Goal: Task Accomplishment & Management: Use online tool/utility

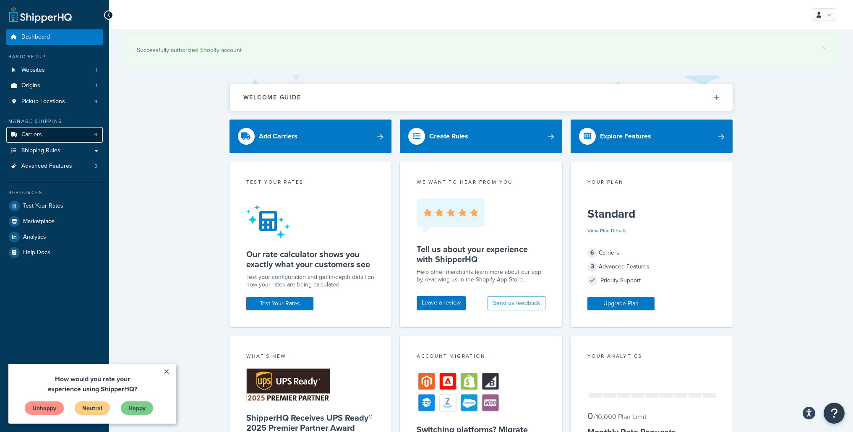
click at [32, 135] on span "Carriers" at bounding box center [31, 134] width 21 height 7
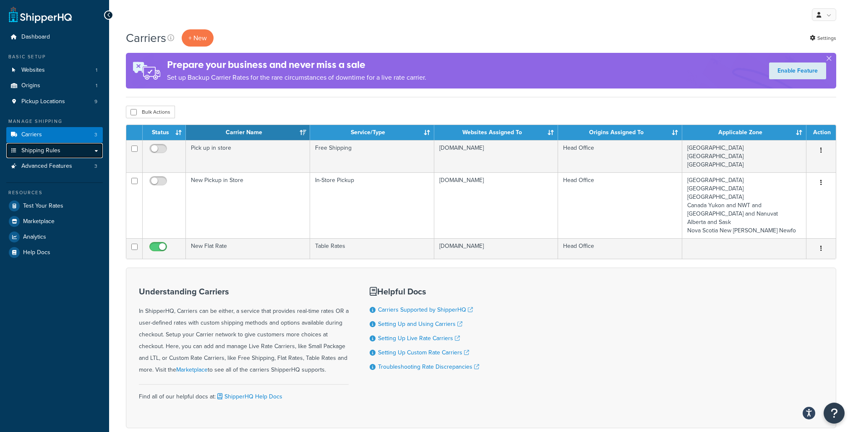
click at [78, 154] on link "Shipping Rules" at bounding box center [54, 151] width 96 height 16
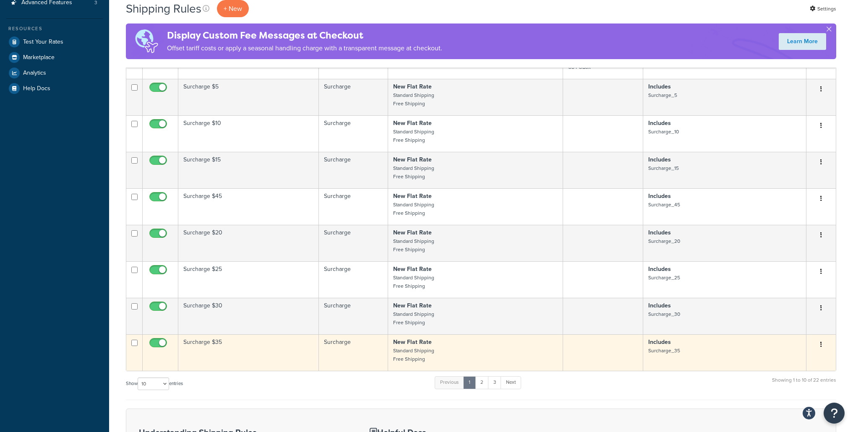
scroll to position [389, 0]
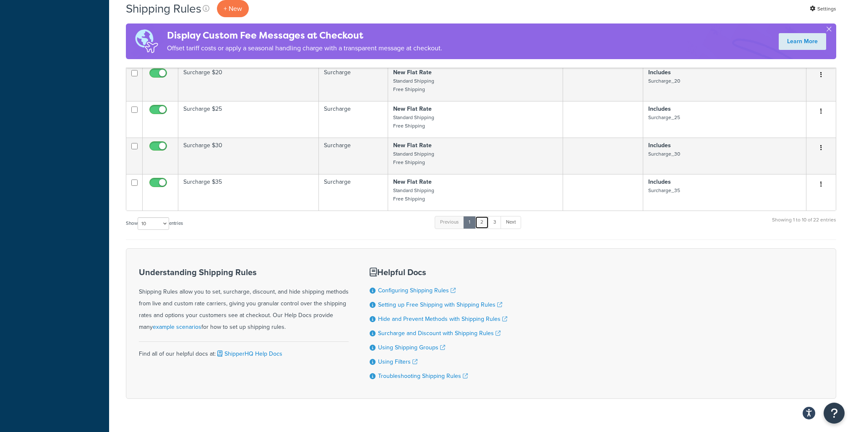
click at [483, 216] on link "2" at bounding box center [482, 222] width 14 height 13
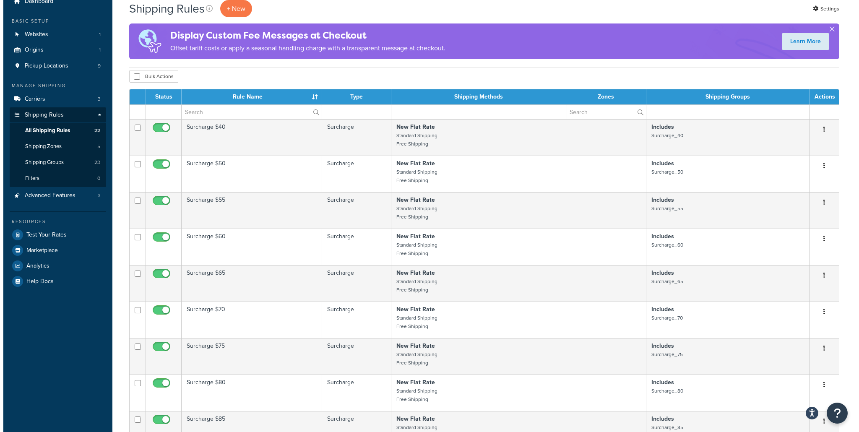
scroll to position [0, 0]
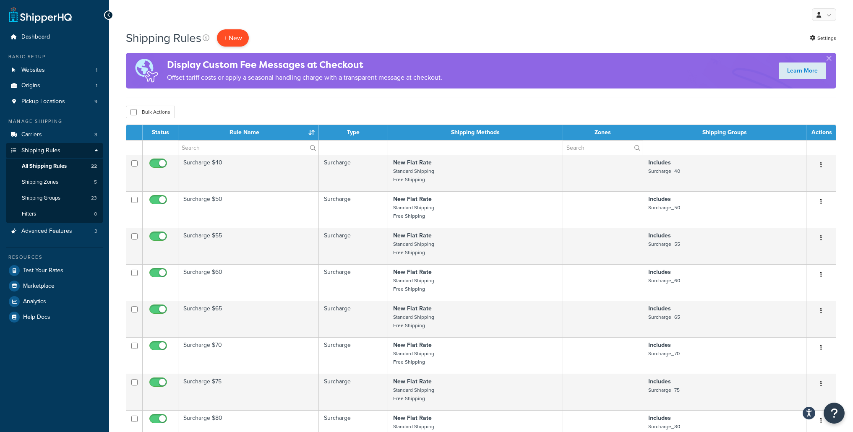
click at [239, 36] on p "+ New" at bounding box center [233, 37] width 32 height 17
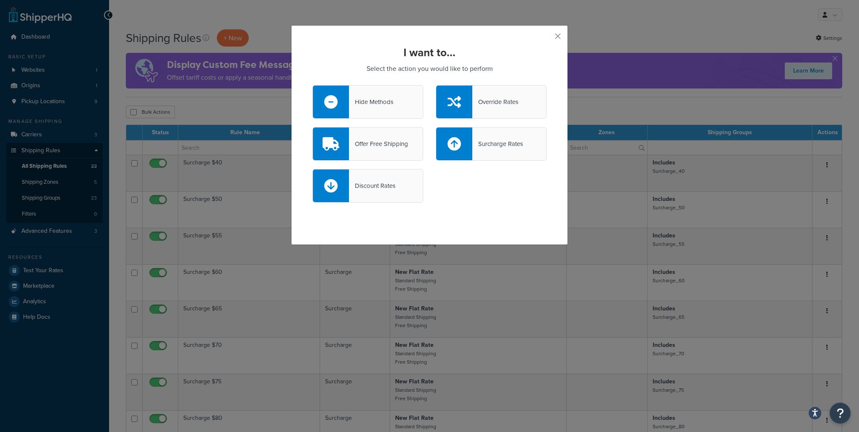
click at [341, 93] on div at bounding box center [331, 102] width 36 height 33
click at [0, 0] on input "Hide Methods" at bounding box center [0, 0] width 0 height 0
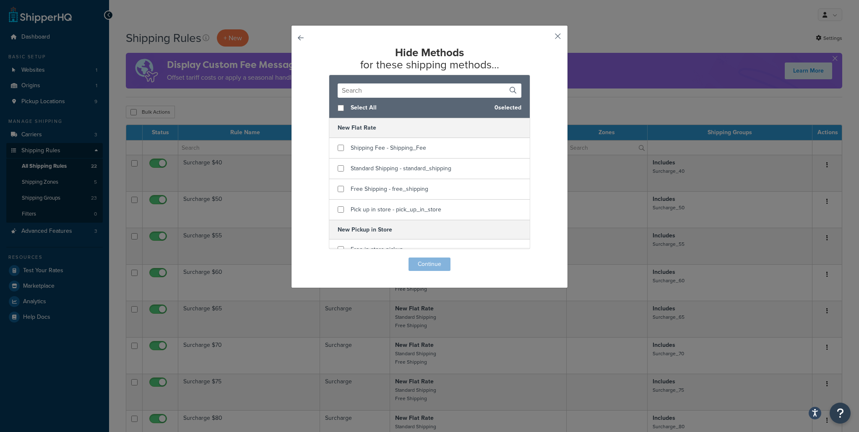
click at [547, 38] on button "button" at bounding box center [546, 39] width 2 height 2
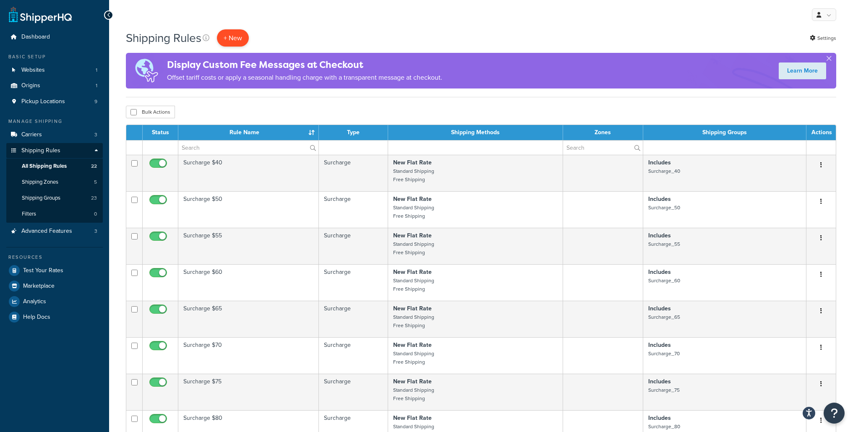
click at [240, 34] on p "+ New" at bounding box center [233, 37] width 32 height 17
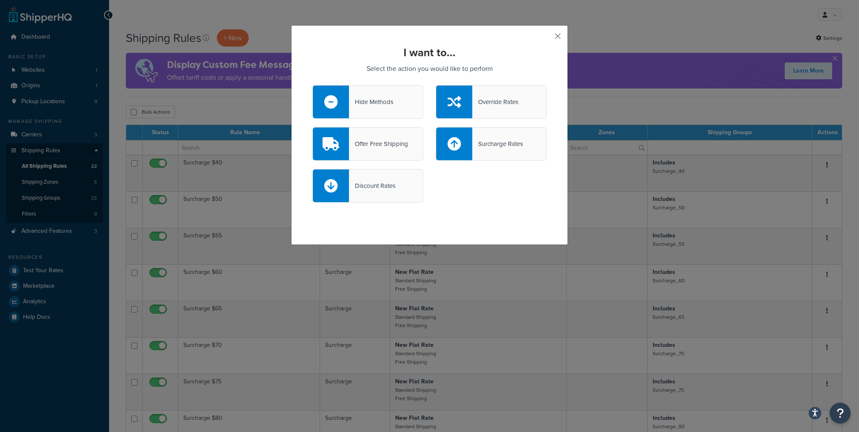
click at [547, 38] on button "button" at bounding box center [546, 39] width 2 height 2
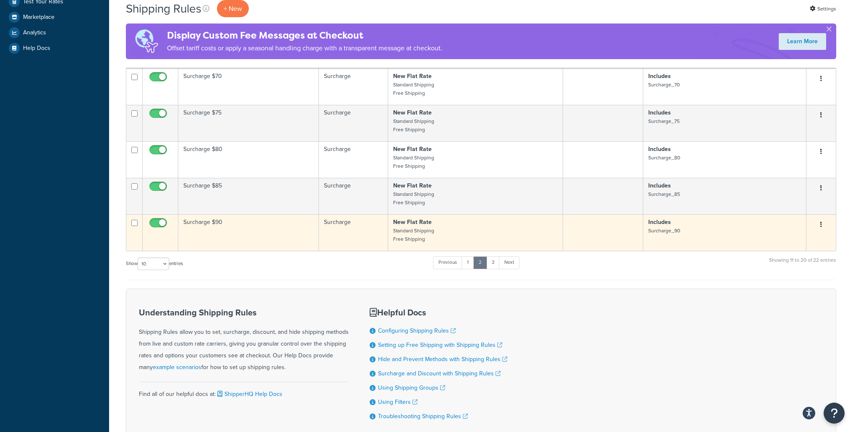
scroll to position [271, 0]
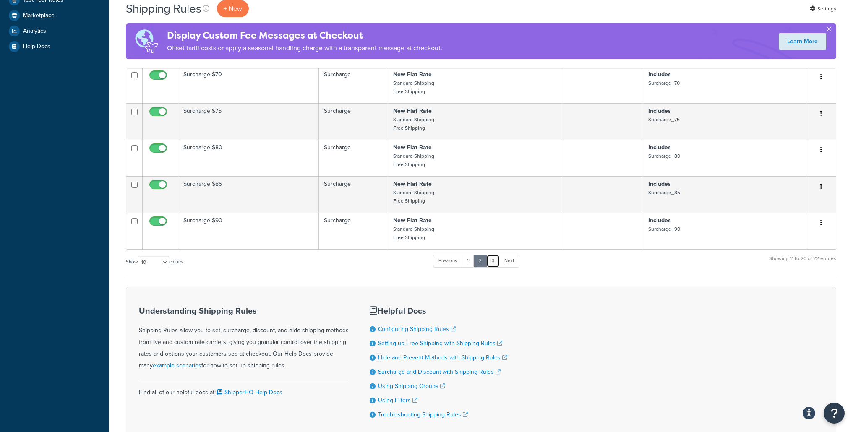
click at [492, 261] on link "3" at bounding box center [492, 261] width 13 height 13
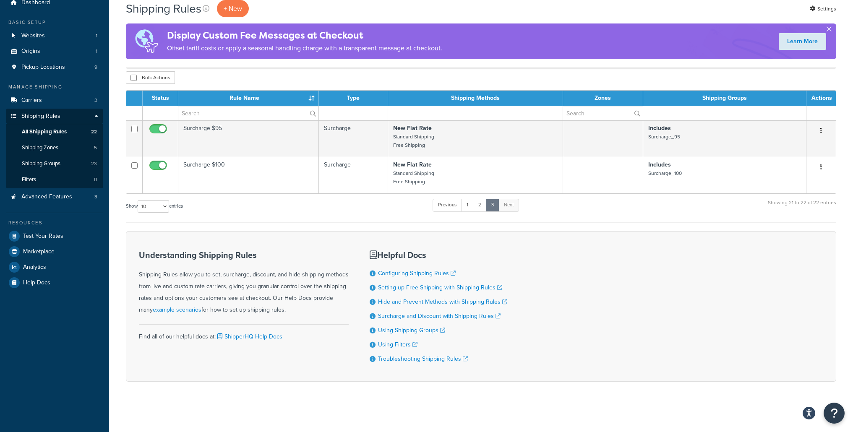
scroll to position [34, 0]
click at [468, 209] on link "1" at bounding box center [467, 205] width 13 height 13
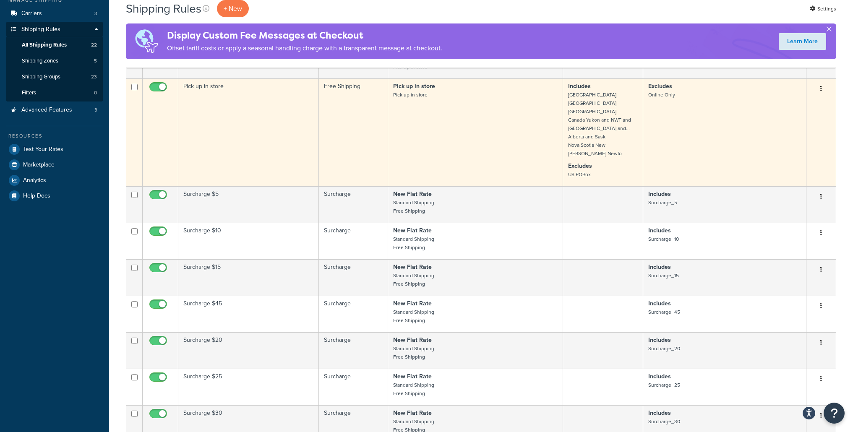
scroll to position [0, 0]
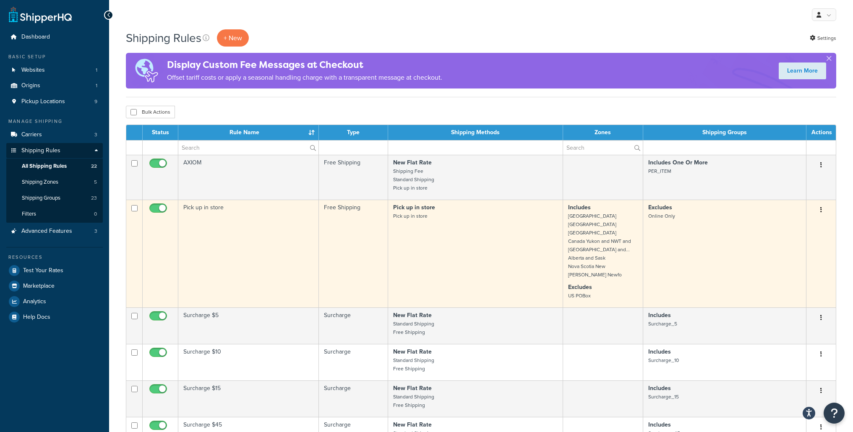
click at [272, 223] on td "Pick up in store" at bounding box center [248, 254] width 141 height 108
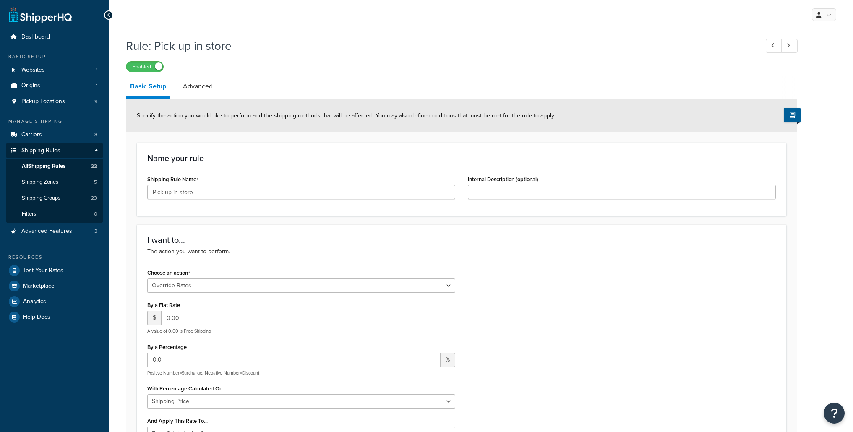
select select "OVERRIDE"
select select "LOCATION"
click at [206, 92] on link "Advanced" at bounding box center [198, 86] width 38 height 20
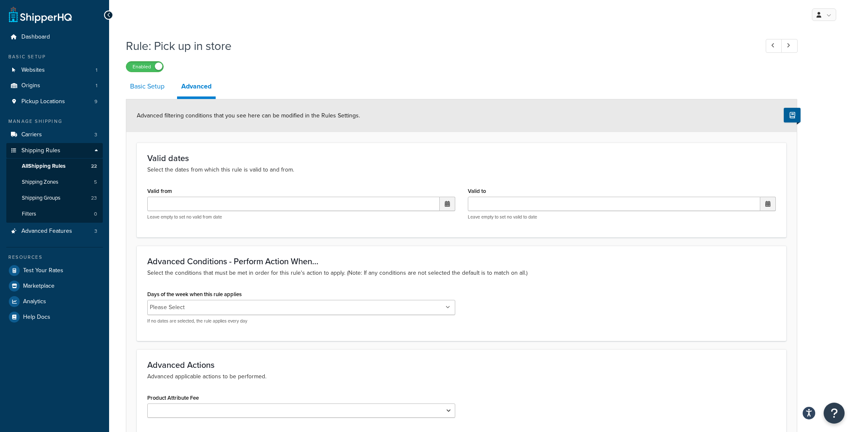
click at [150, 91] on link "Basic Setup" at bounding box center [147, 86] width 43 height 20
select select "OVERRIDE"
select select "LOCATION"
select select "OVERRIDE"
select select "LOCATION"
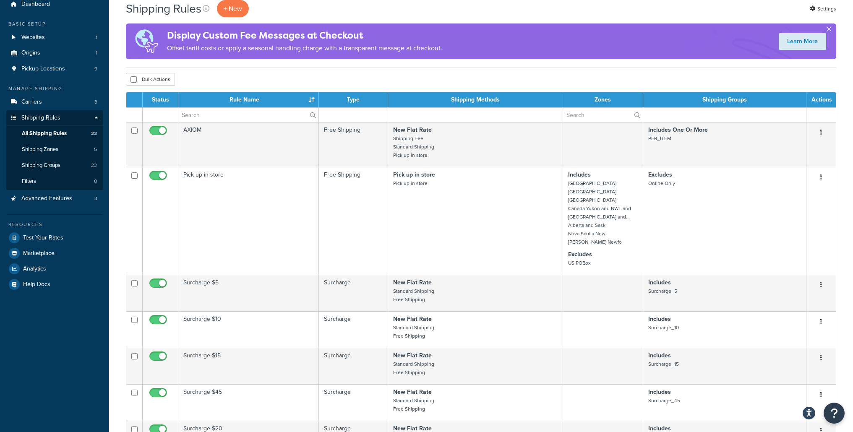
scroll to position [42, 0]
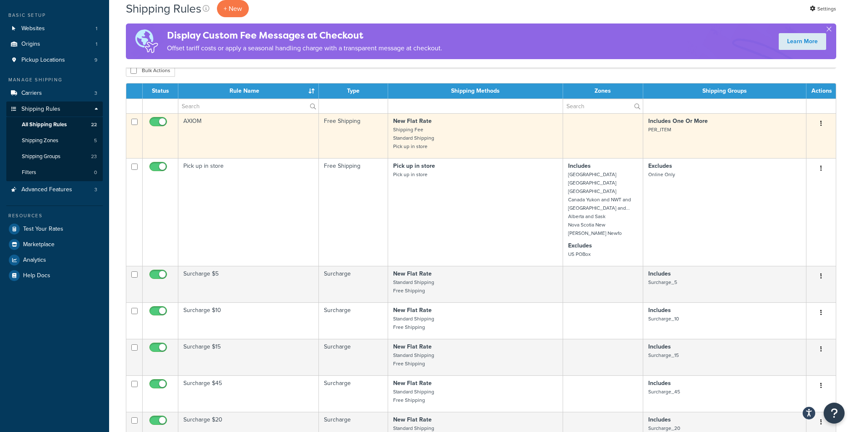
click at [821, 124] on icon "button" at bounding box center [821, 123] width 2 height 6
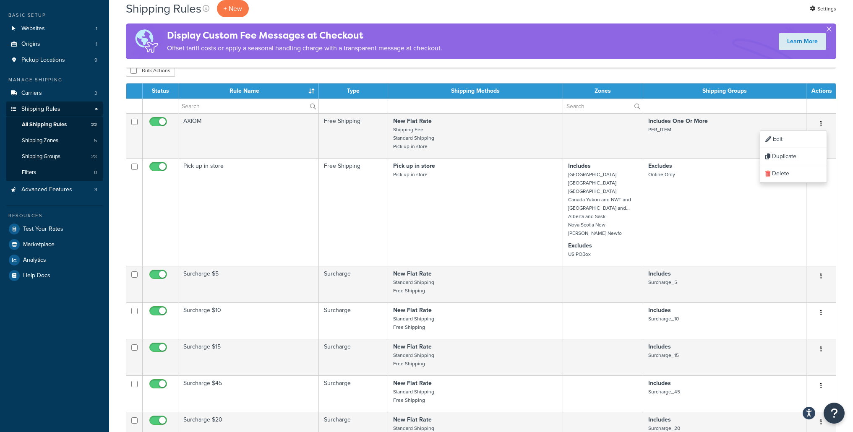
click at [693, 68] on div "Shipping Rules + New Settings Display Custom Fee Messages at Checkout Offset ta…" at bounding box center [481, 34] width 710 height 68
click at [73, 193] on link "Advanced Features 3" at bounding box center [54, 190] width 96 height 16
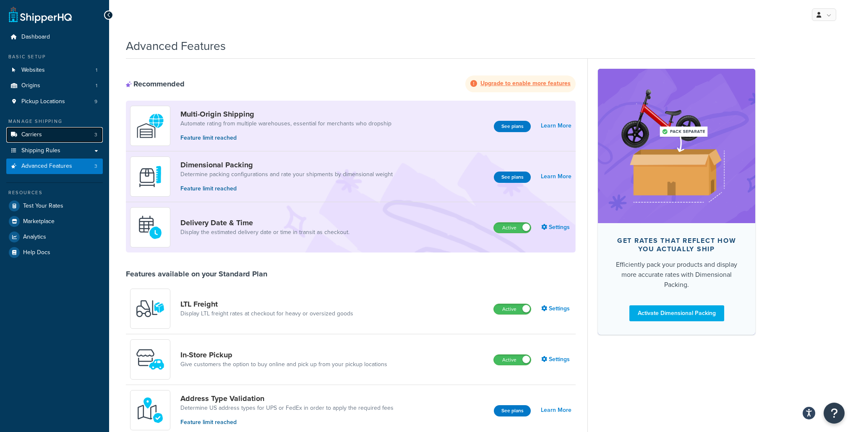
click at [43, 133] on link "Carriers 3" at bounding box center [54, 135] width 96 height 16
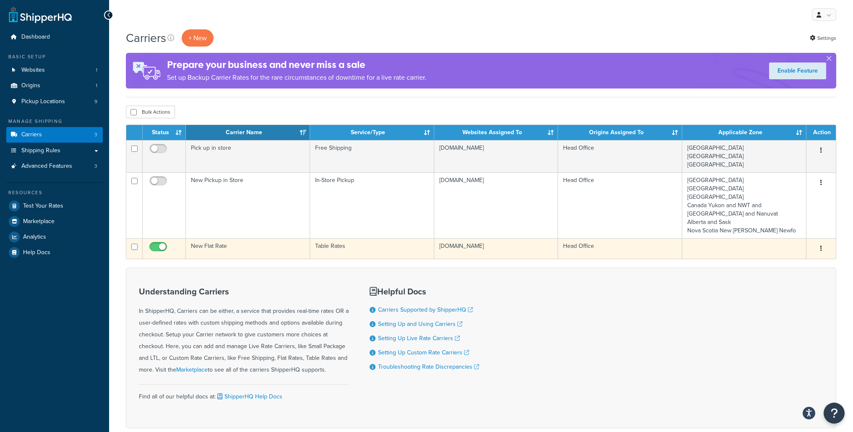
click at [209, 238] on td "New Flat Rate" at bounding box center [248, 248] width 124 height 21
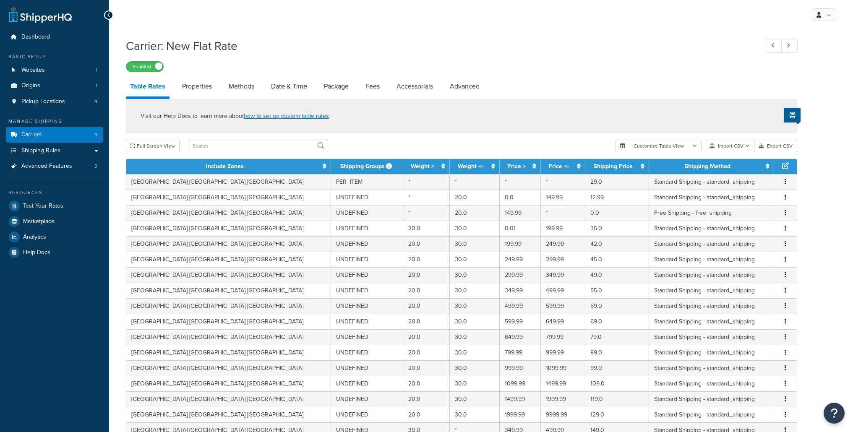
select select "25"
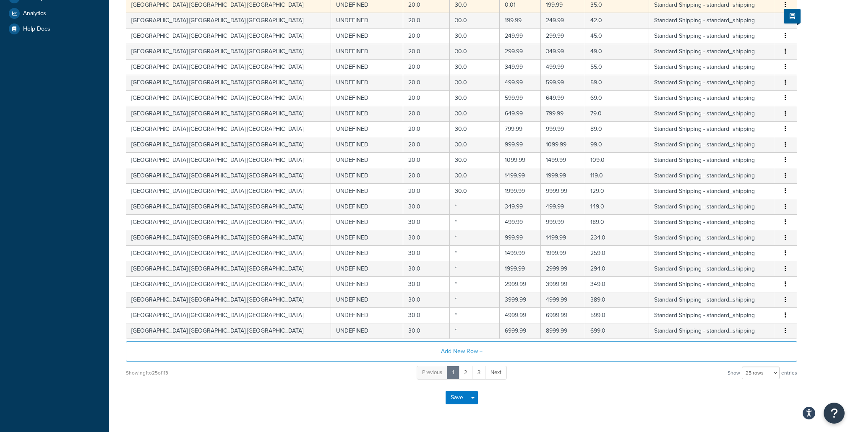
scroll to position [249, 0]
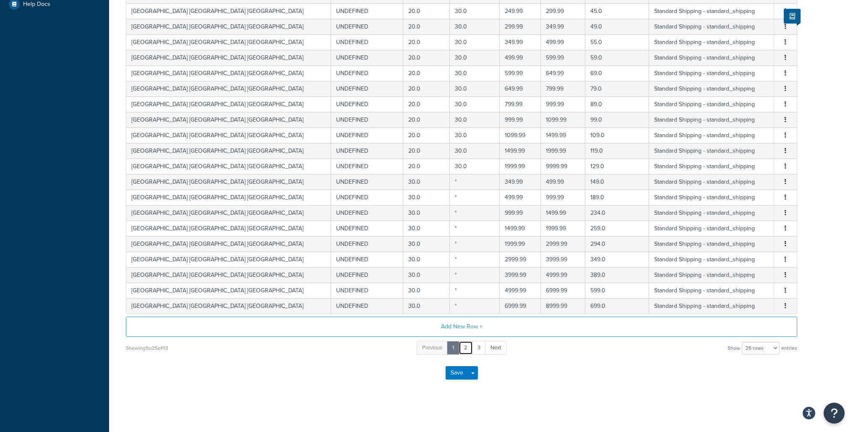
click at [466, 352] on link "2" at bounding box center [466, 348] width 14 height 14
click at [471, 348] on link "3" at bounding box center [473, 348] width 14 height 14
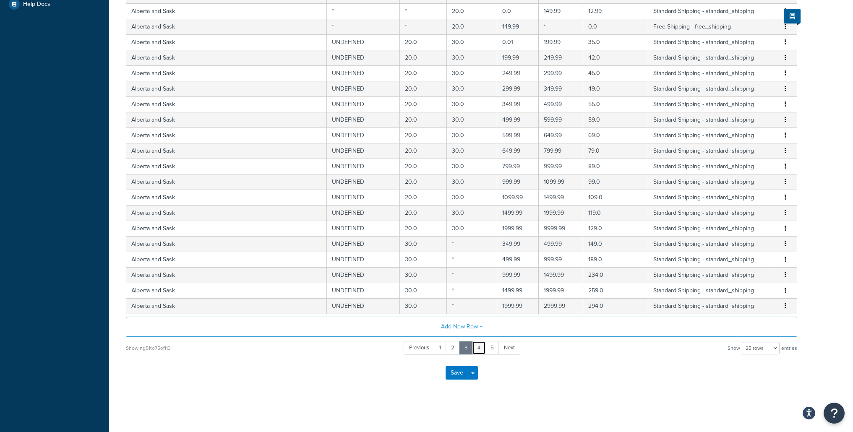
click at [479, 349] on link "4" at bounding box center [479, 348] width 14 height 14
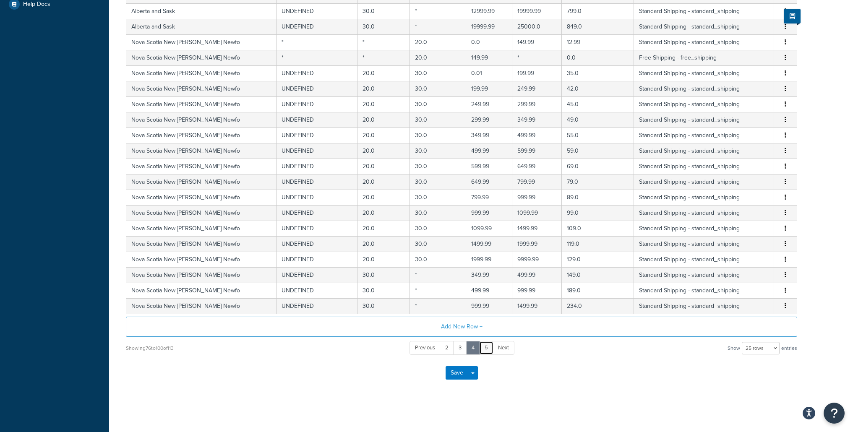
click at [486, 349] on link "5" at bounding box center [486, 348] width 14 height 14
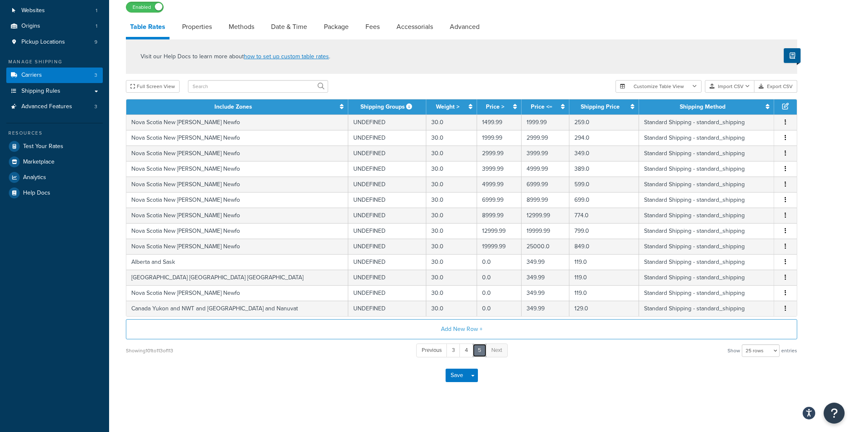
scroll to position [0, 0]
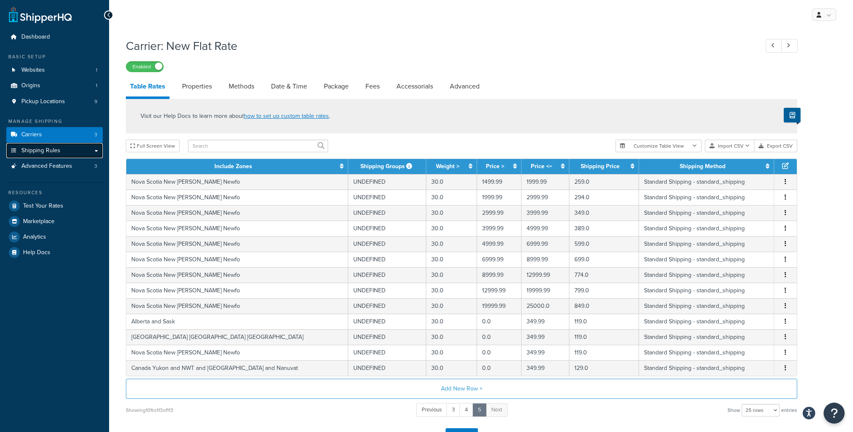
click at [58, 150] on span "Shipping Rules" at bounding box center [40, 150] width 39 height 7
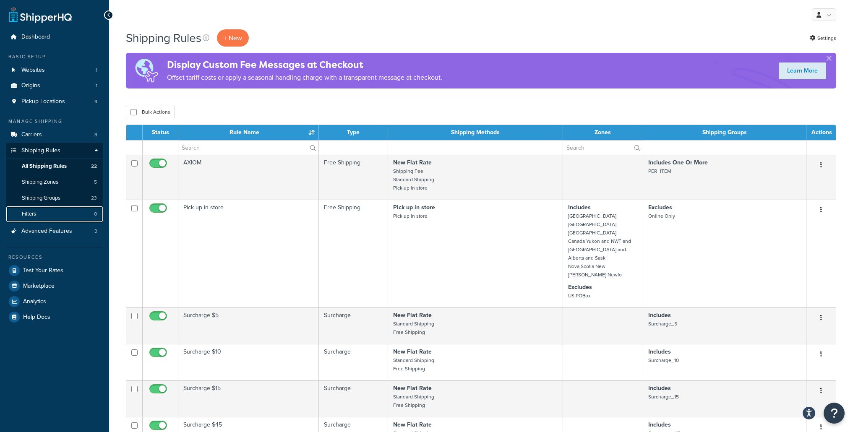
click at [73, 217] on link "Filters 0" at bounding box center [54, 214] width 96 height 16
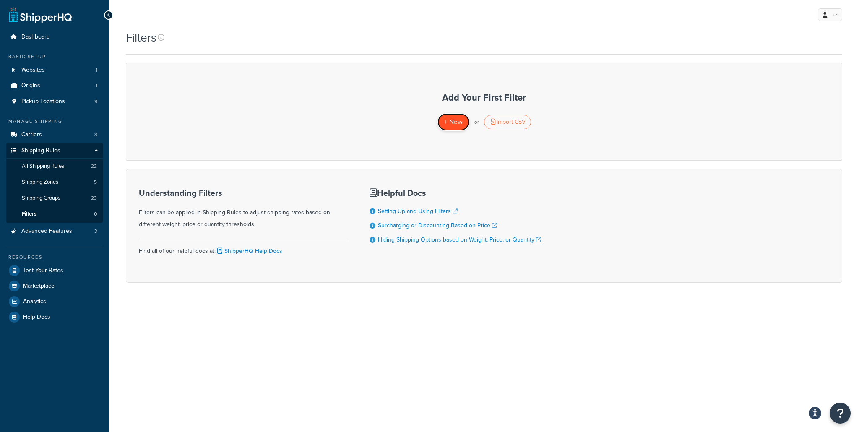
click at [450, 124] on span "+ New" at bounding box center [453, 122] width 18 height 10
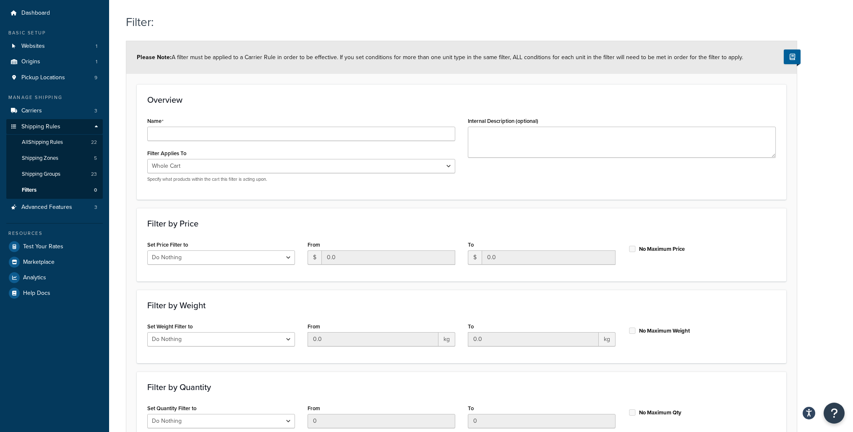
scroll to position [68, 0]
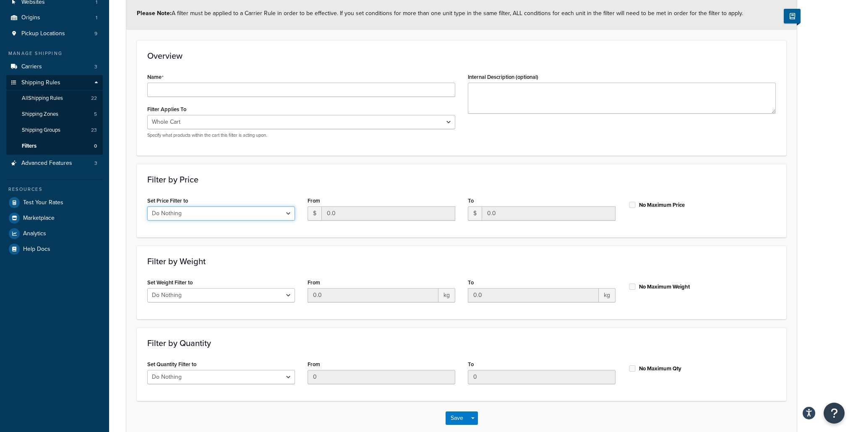
click at [255, 214] on select "Do Nothing Apply to a Range" at bounding box center [221, 213] width 148 height 14
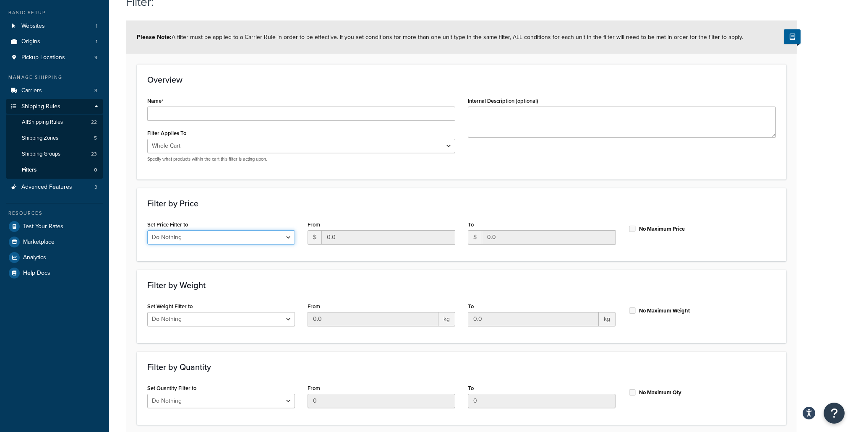
scroll to position [0, 0]
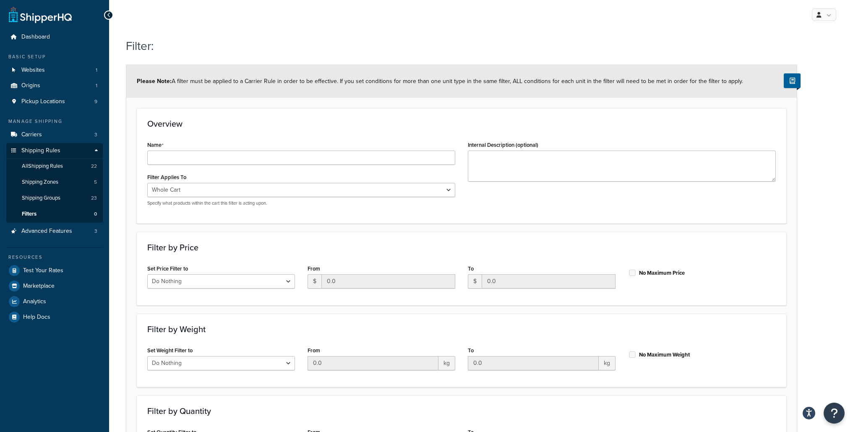
click at [107, 12] on icon at bounding box center [109, 15] width 4 height 6
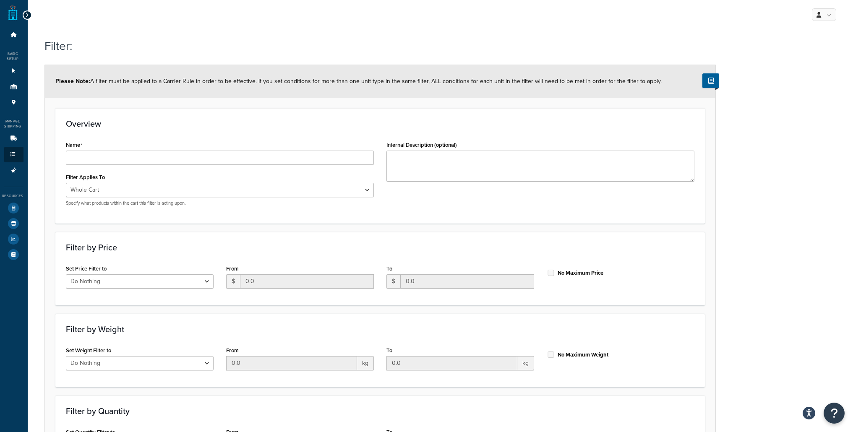
click at [23, 16] on div at bounding box center [27, 14] width 9 height 9
click at [29, 13] on div at bounding box center [27, 14] width 9 height 9
click at [28, 13] on icon at bounding box center [27, 15] width 4 height 6
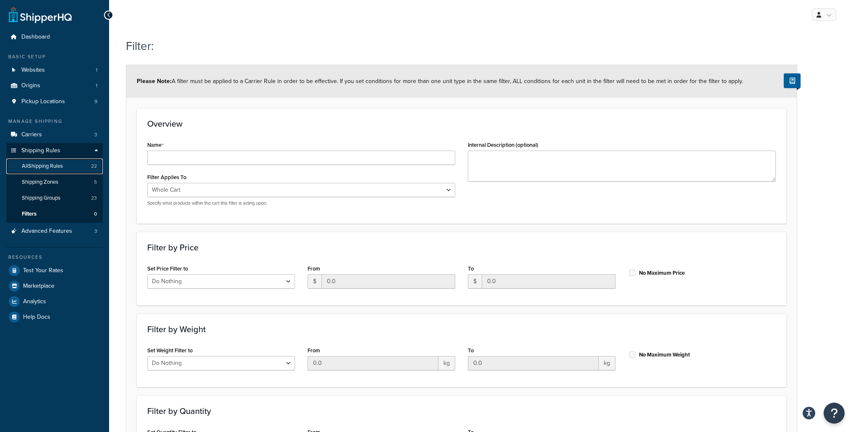
click at [75, 168] on link "All Shipping Rules 22" at bounding box center [54, 167] width 96 height 16
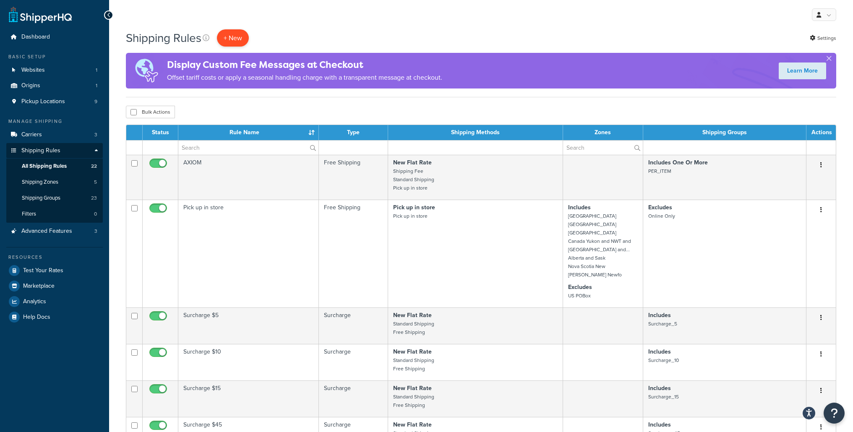
click at [245, 40] on p "+ New" at bounding box center [233, 37] width 32 height 17
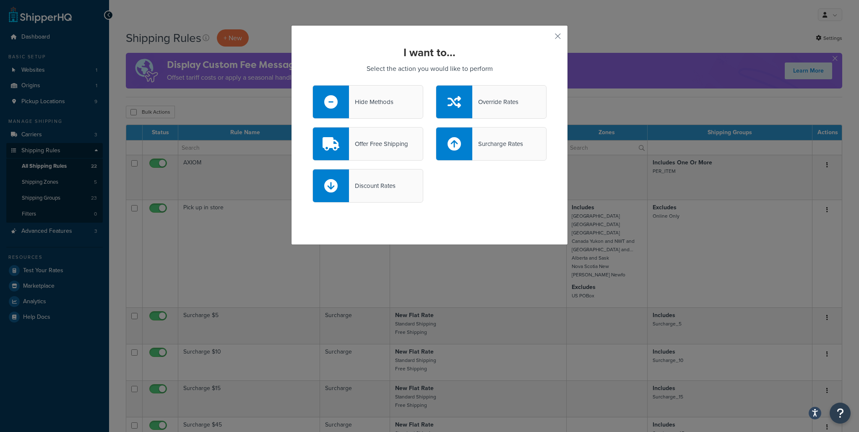
click at [377, 100] on div "Hide Methods" at bounding box center [371, 102] width 44 height 12
click at [0, 0] on input "Hide Methods" at bounding box center [0, 0] width 0 height 0
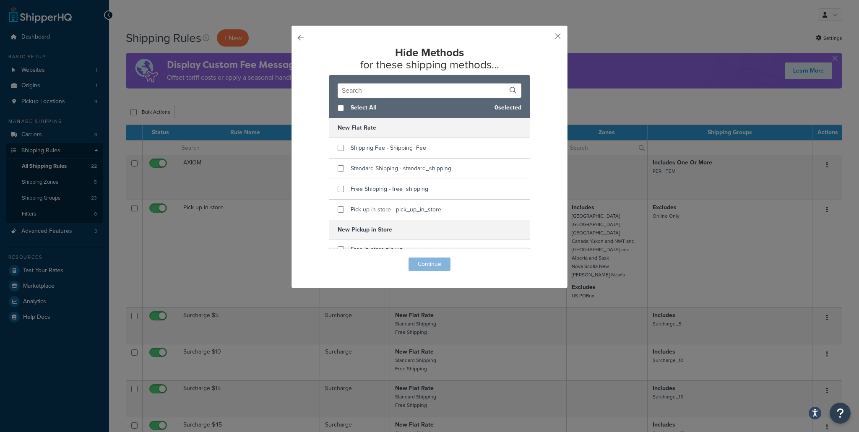
click at [352, 107] on span "Select All" at bounding box center [419, 108] width 137 height 12
checkbox input "true"
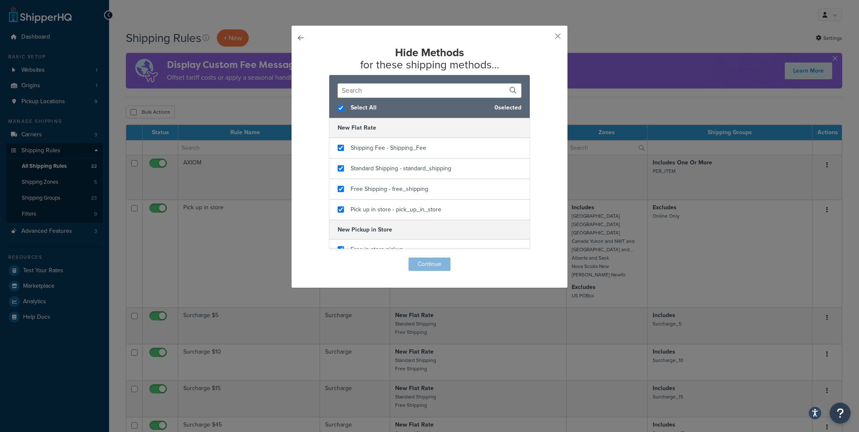
checkbox input "true"
click at [338, 106] on input "checkbox" at bounding box center [341, 108] width 6 height 6
checkbox input "false"
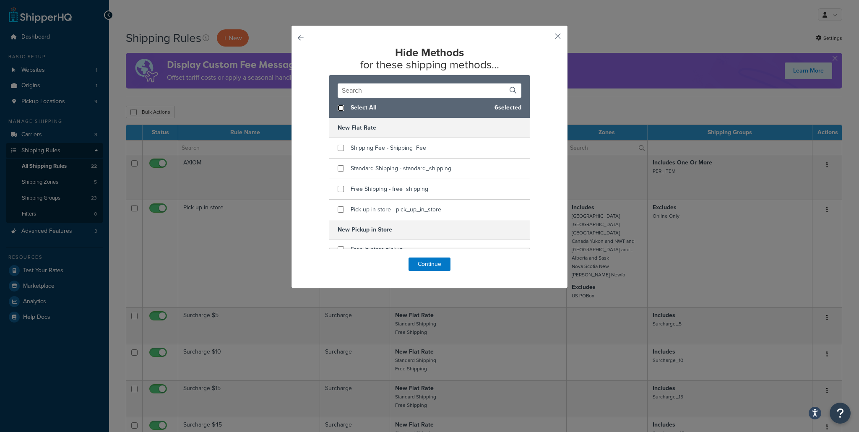
checkbox input "false"
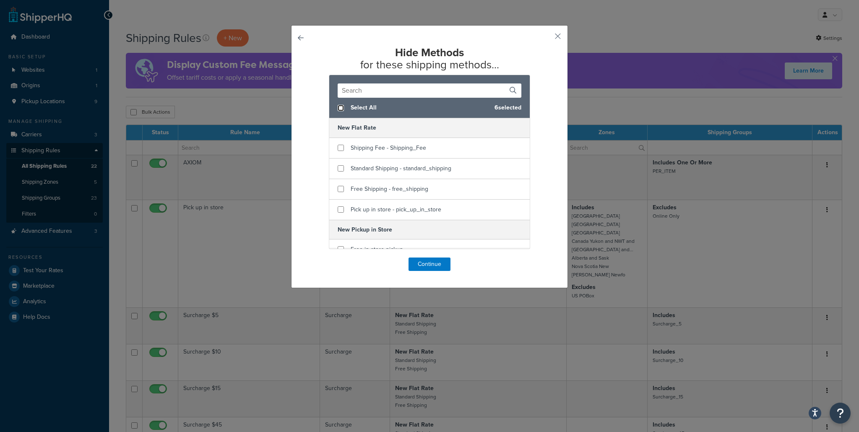
checkbox input "false"
click at [338, 108] on input "checkbox" at bounding box center [341, 108] width 6 height 6
checkbox input "true"
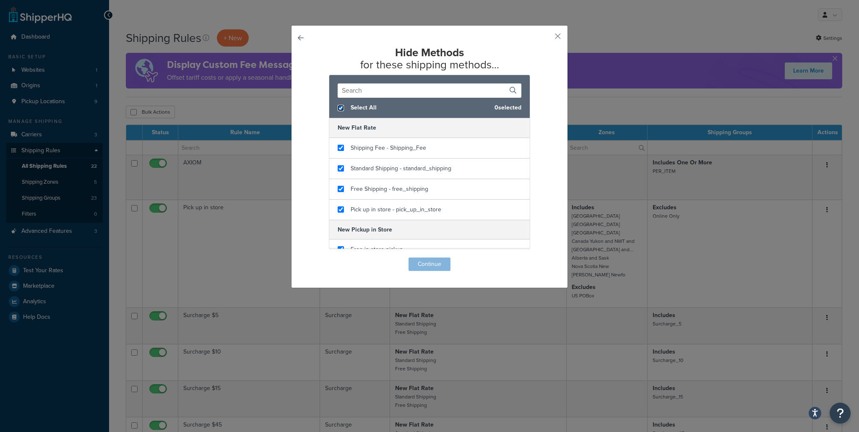
checkbox input "true"
click at [338, 107] on input "checkbox" at bounding box center [341, 108] width 6 height 6
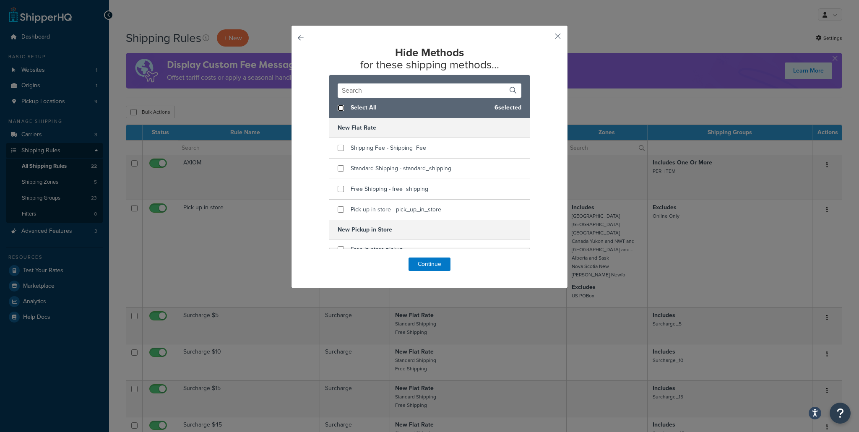
checkbox input "false"
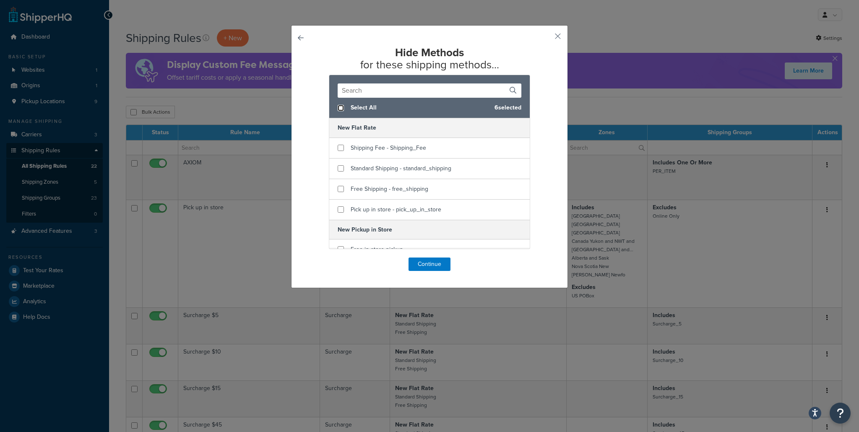
checkbox input "false"
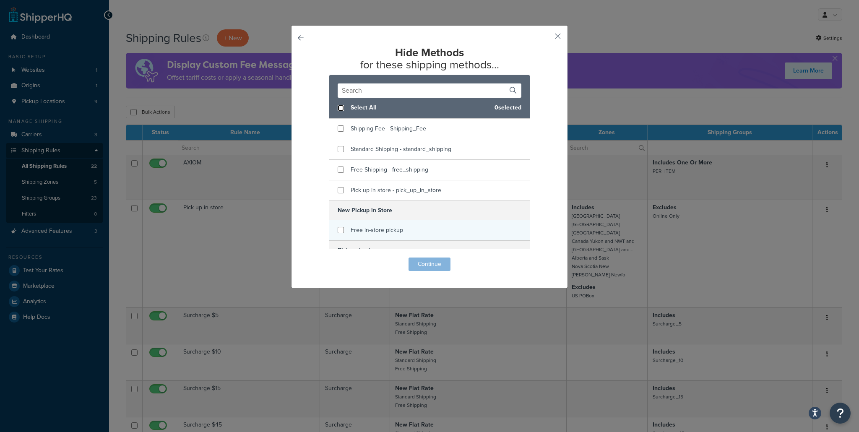
scroll to position [51, 0]
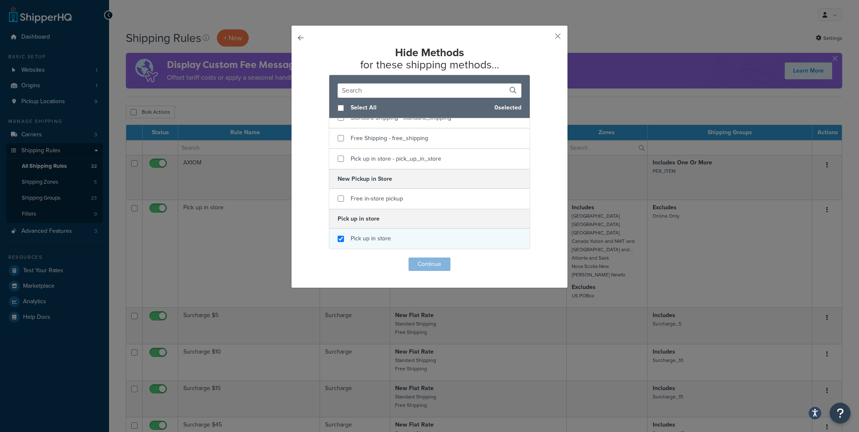
checkbox input "true"
click at [358, 243] on span "Pick up in store" at bounding box center [371, 238] width 40 height 9
click at [435, 266] on button "Continue" at bounding box center [430, 264] width 42 height 13
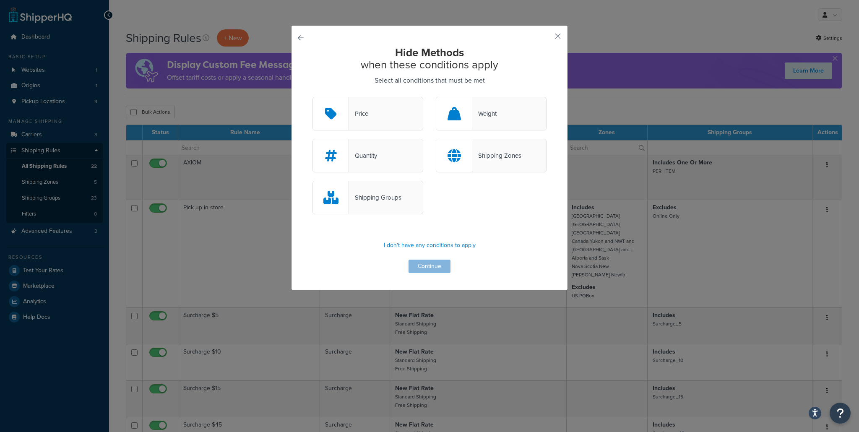
click at [394, 202] on div "Shipping Groups" at bounding box center [375, 198] width 52 height 12
click at [0, 0] on input "Shipping Groups" at bounding box center [0, 0] width 0 height 0
click at [483, 163] on div "Shipping Zones" at bounding box center [491, 156] width 111 height 34
click at [0, 0] on input "Shipping Zones" at bounding box center [0, 0] width 0 height 0
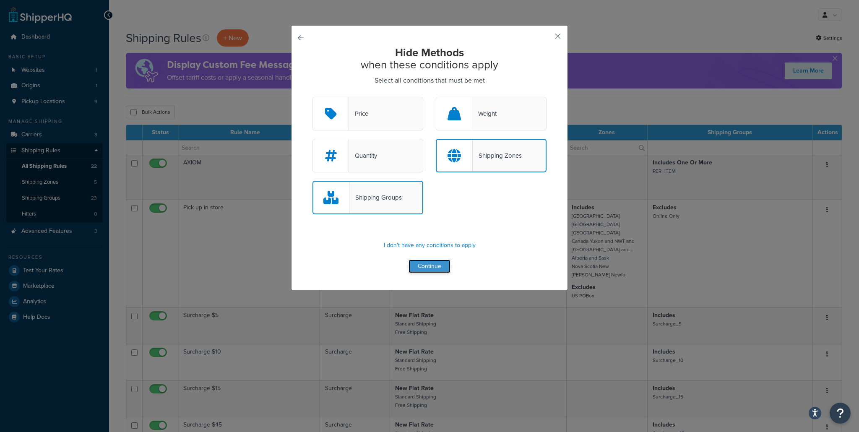
click at [430, 268] on button "Continue" at bounding box center [430, 266] width 42 height 13
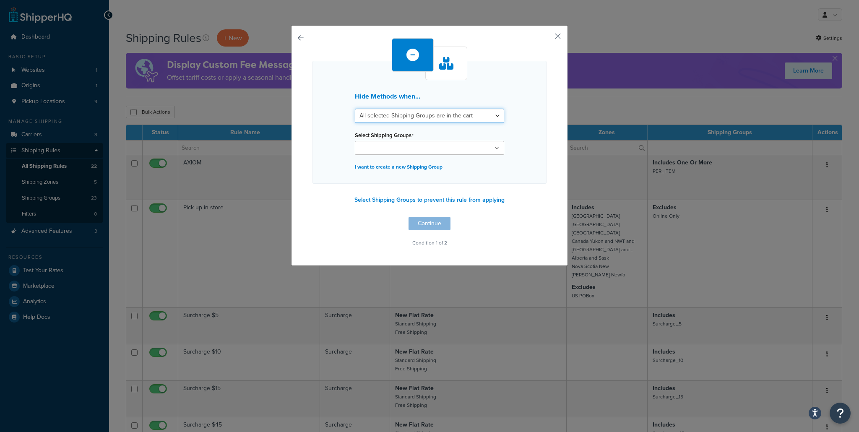
click at [432, 118] on select "All selected Shipping Groups are in the cart Any selected Shipping Groups are i…" at bounding box center [429, 116] width 149 height 14
click at [407, 147] on input "Select Shipping Groups" at bounding box center [394, 148] width 74 height 9
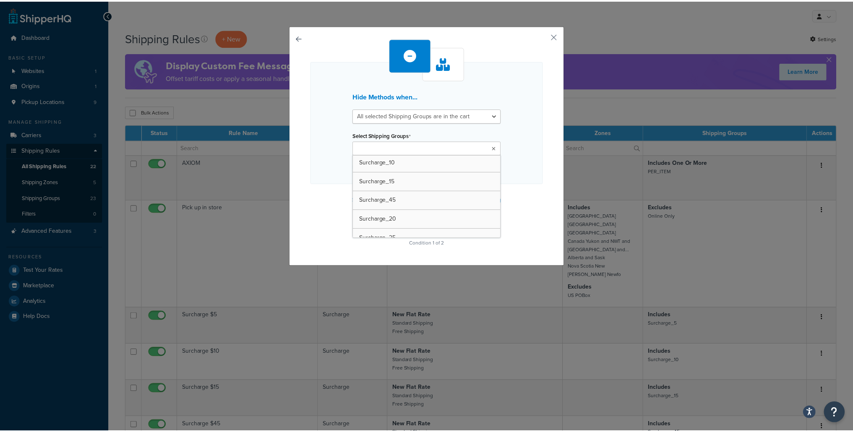
scroll to position [326, 0]
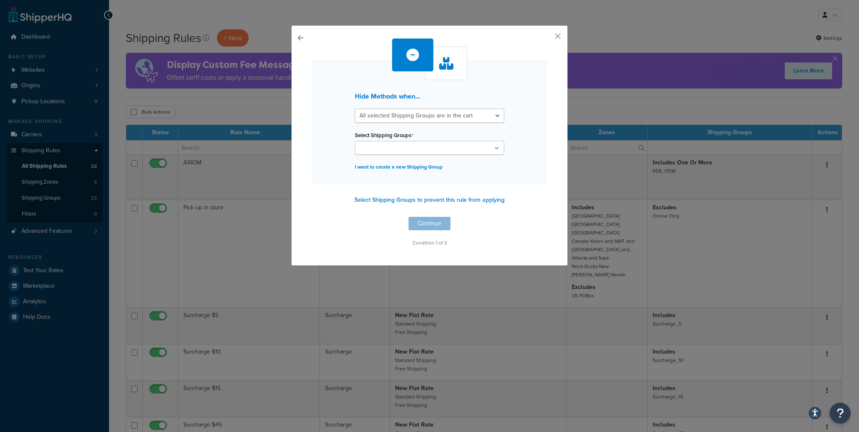
click at [539, 129] on div "Hide Methods when... All selected Shipping Groups are in the cart Any selected …" at bounding box center [430, 122] width 234 height 123
click at [547, 38] on button "button" at bounding box center [546, 39] width 2 height 2
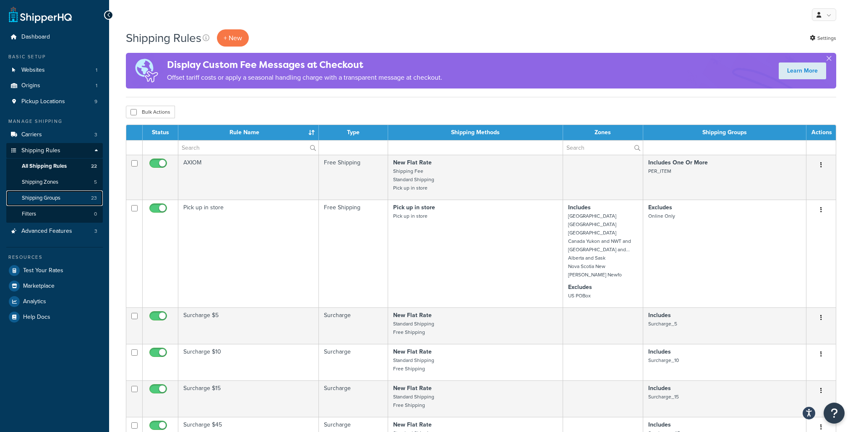
click at [63, 196] on link "Shipping Groups 23" at bounding box center [54, 198] width 96 height 16
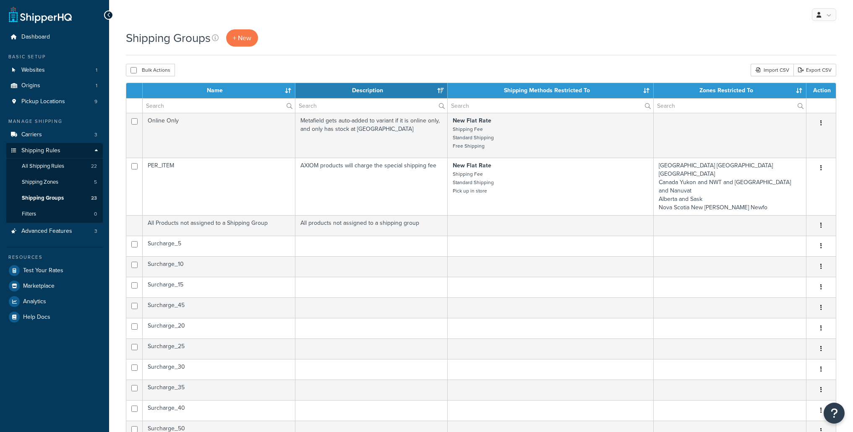
select select "15"
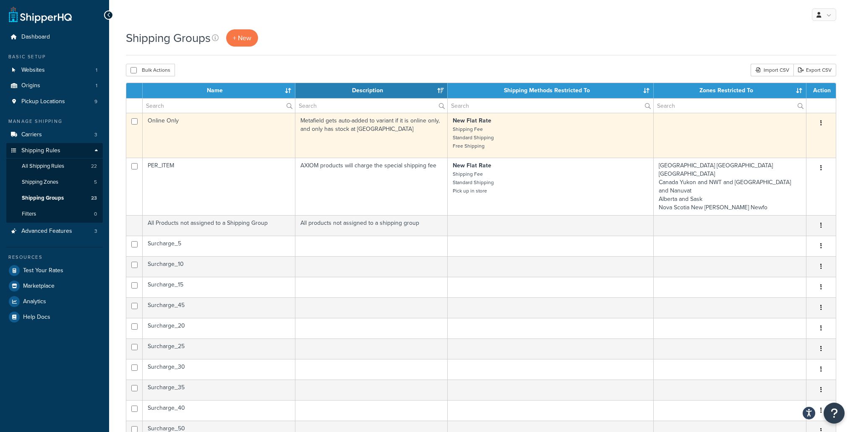
click at [262, 136] on td "Online Only" at bounding box center [219, 135] width 153 height 45
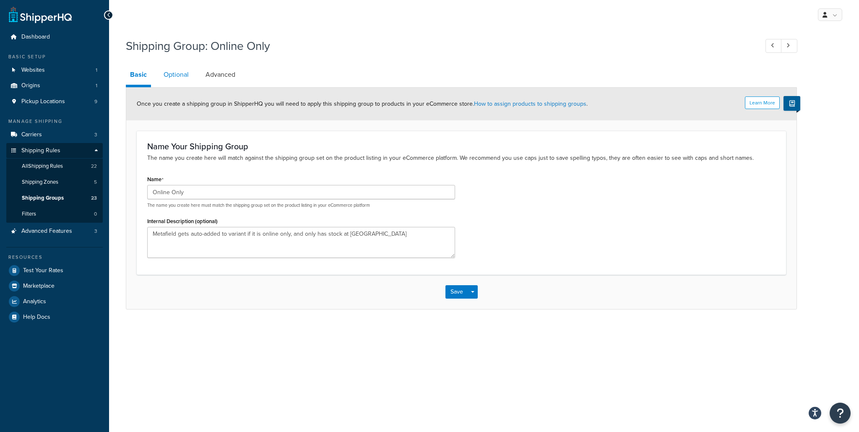
click at [170, 73] on link "Optional" at bounding box center [176, 75] width 34 height 20
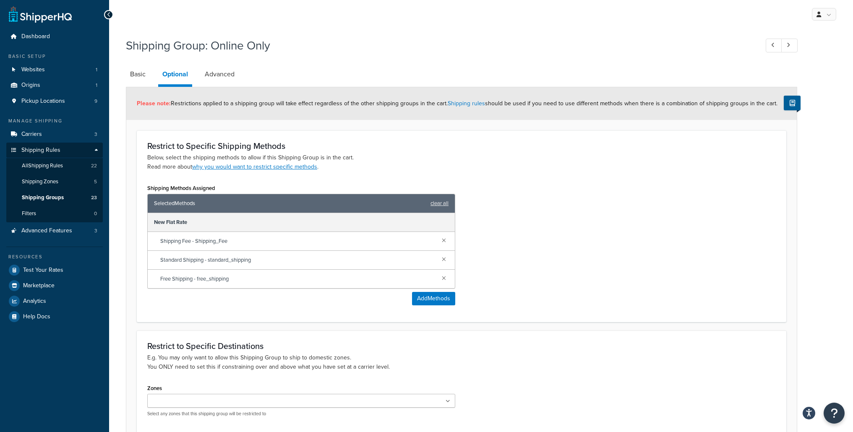
scroll to position [2, 0]
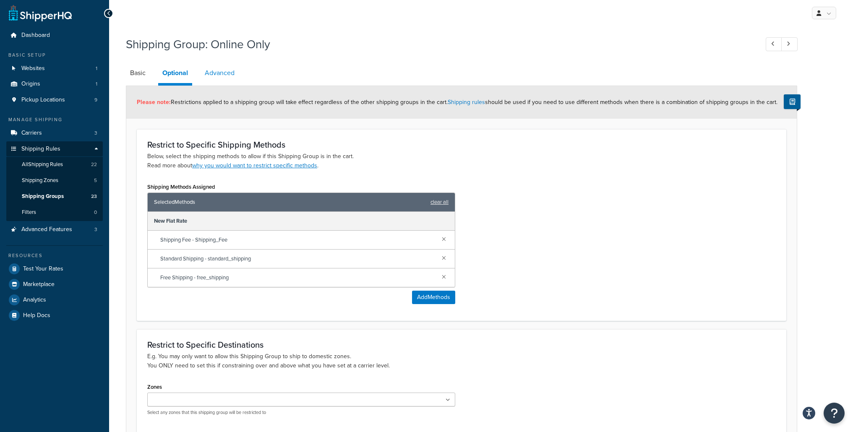
click at [223, 73] on link "Advanced" at bounding box center [220, 73] width 38 height 20
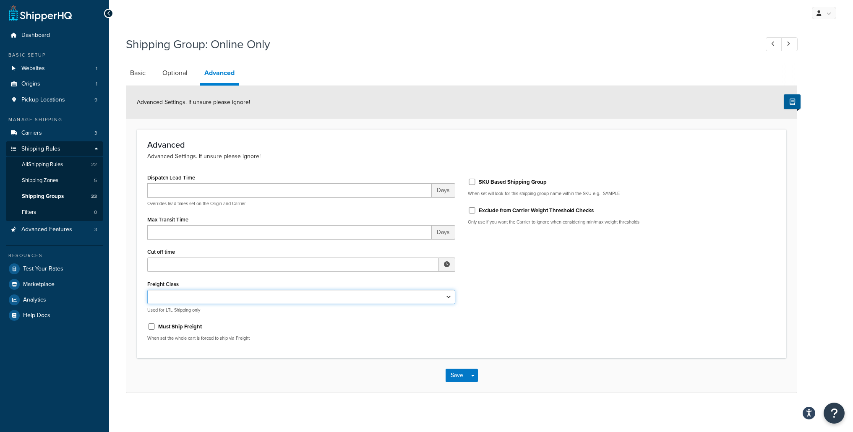
click at [433, 296] on select "50 55 60 65 70 77.5 85 92.5 100 110 125 150 175 200 250 300 400 500" at bounding box center [301, 297] width 308 height 14
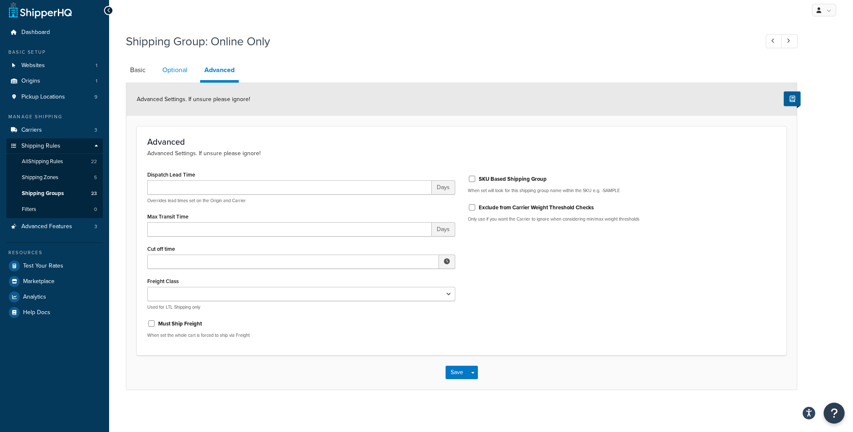
click at [167, 69] on link "Optional" at bounding box center [175, 70] width 34 height 20
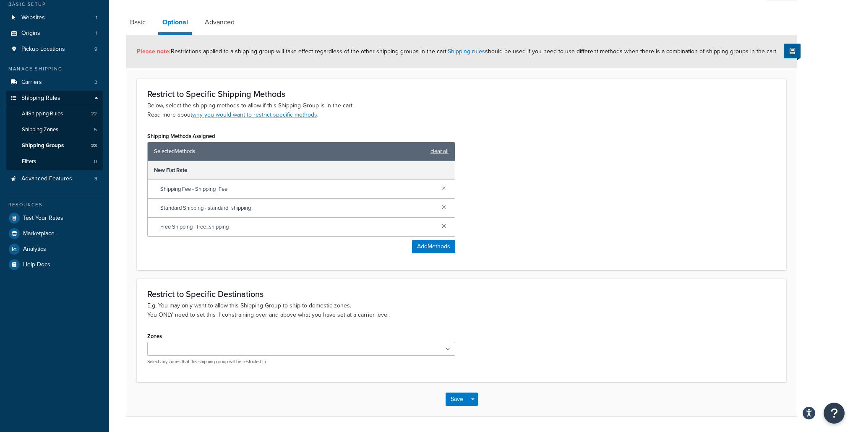
scroll to position [79, 0]
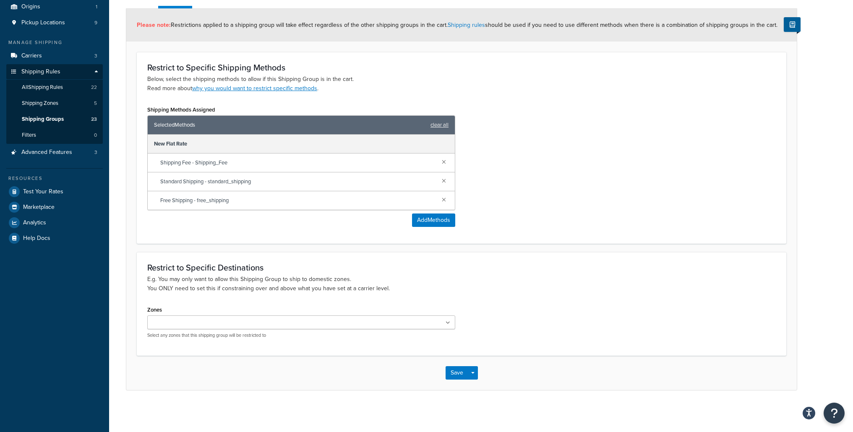
click at [335, 323] on ul at bounding box center [301, 322] width 308 height 14
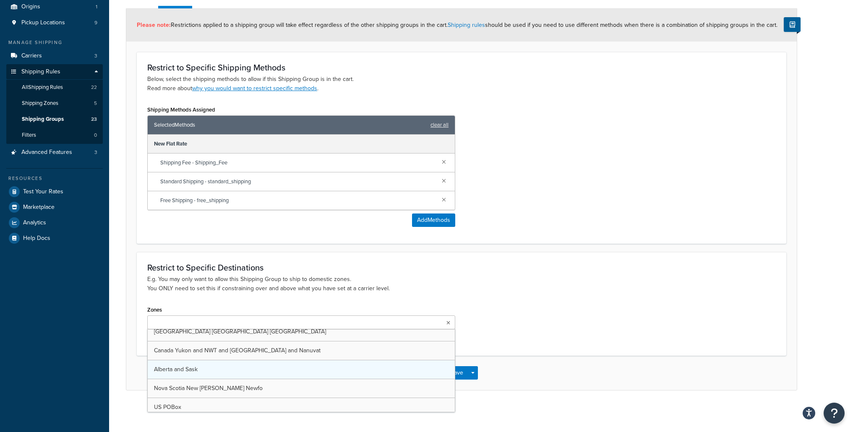
scroll to position [11, 0]
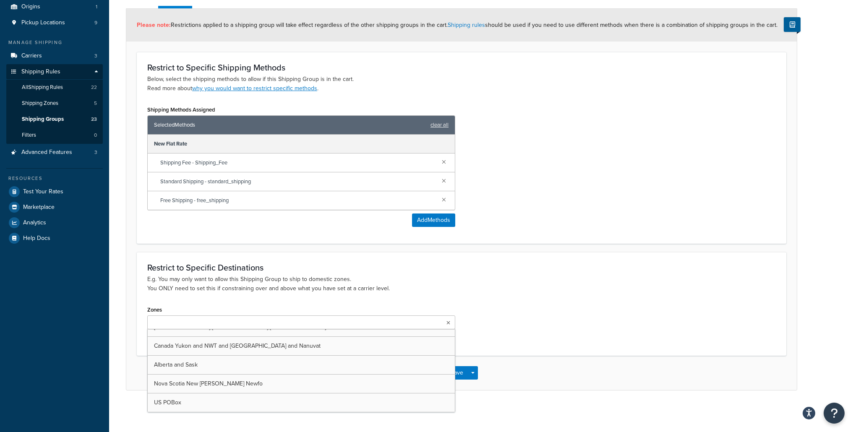
click at [445, 277] on p "E.g. You may only want to allow this Shipping Group to ship to domestic zones. …" at bounding box center [461, 284] width 628 height 18
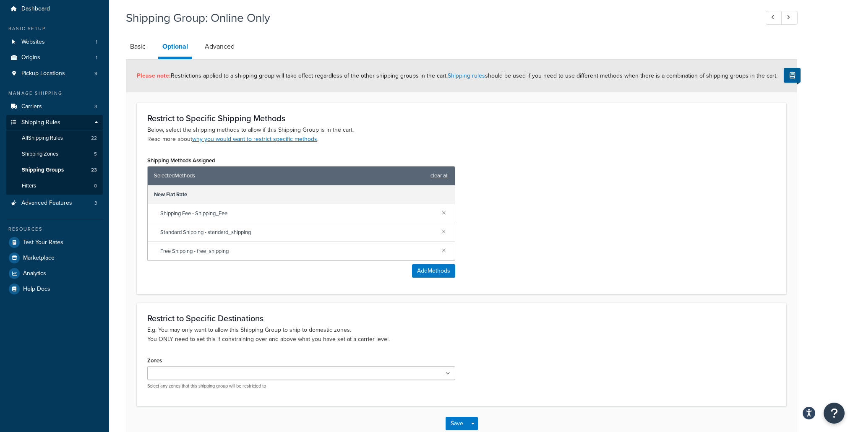
scroll to position [0, 0]
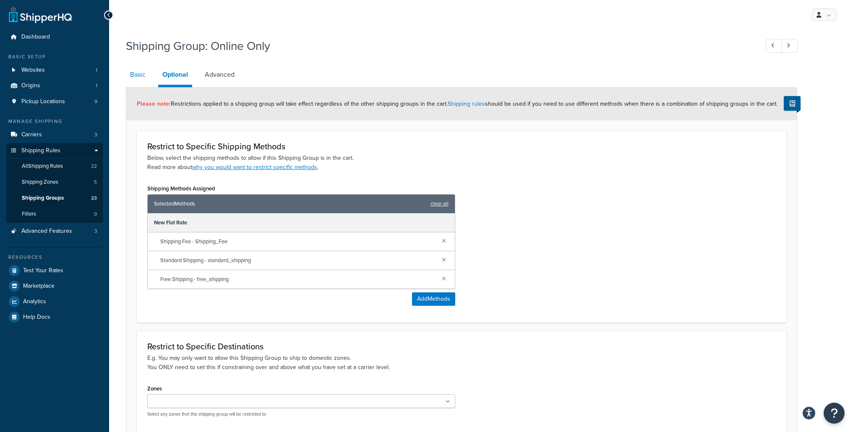
click at [132, 68] on link "Basic" at bounding box center [138, 75] width 24 height 20
click at [59, 198] on span "Shipping Groups" at bounding box center [43, 198] width 42 height 7
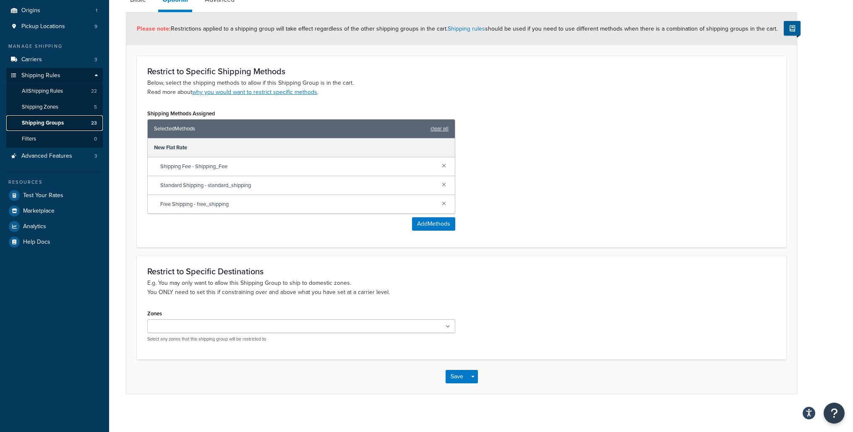
scroll to position [79, 0]
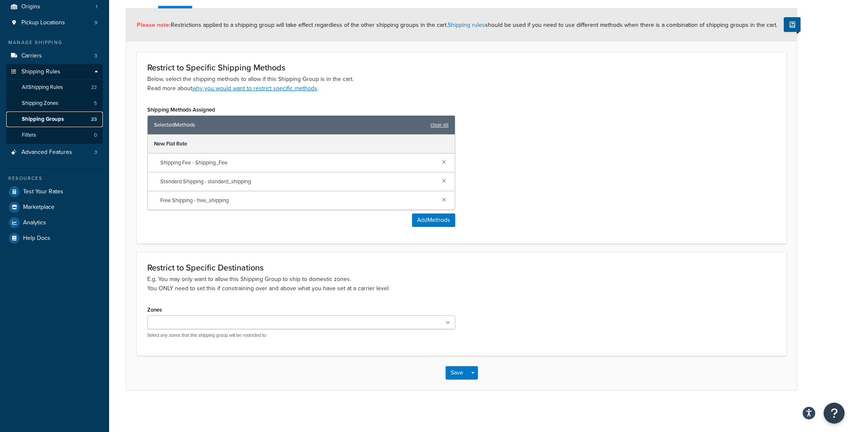
click at [48, 117] on span "Shipping Groups" at bounding box center [43, 119] width 42 height 7
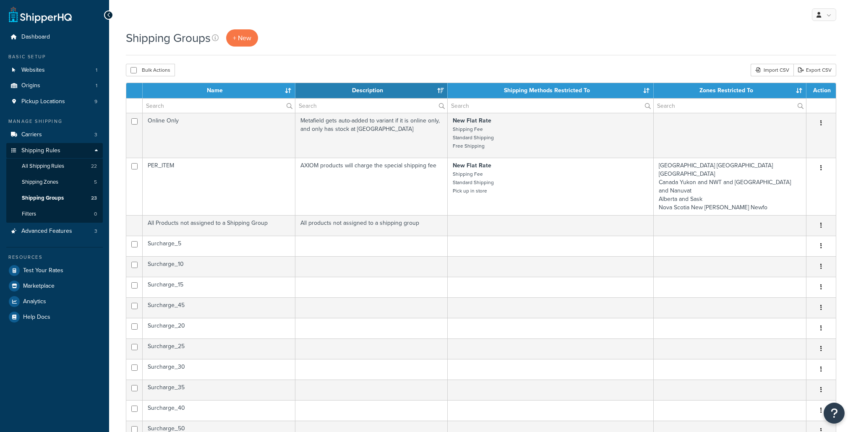
select select "15"
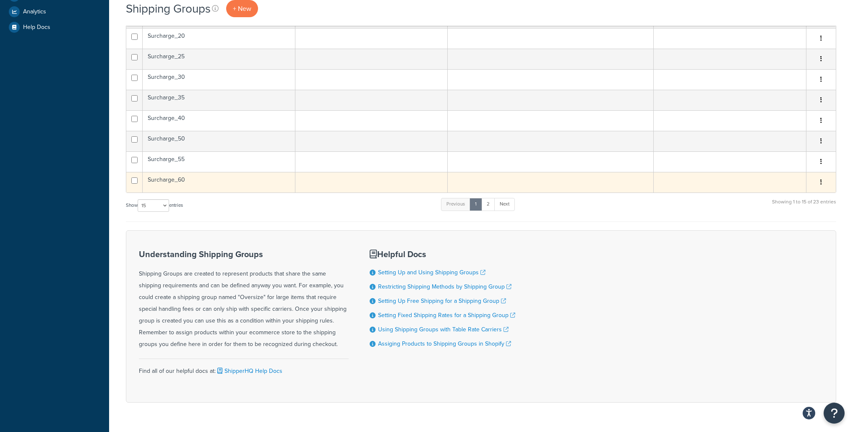
scroll to position [298, 0]
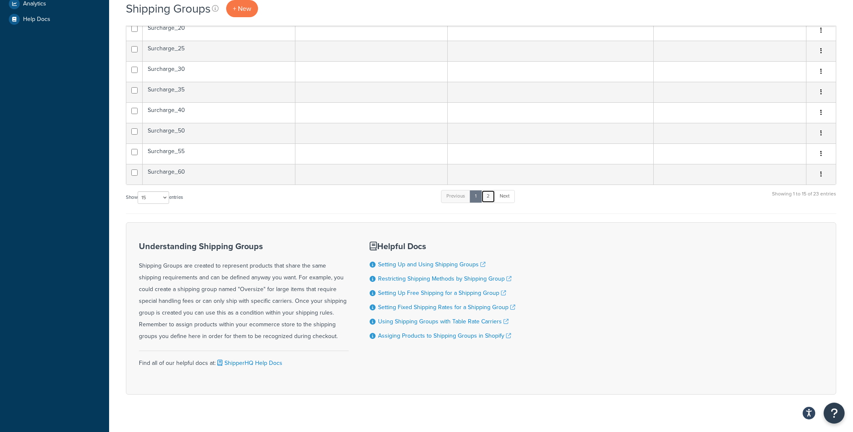
click at [489, 190] on link "2" at bounding box center [488, 196] width 14 height 13
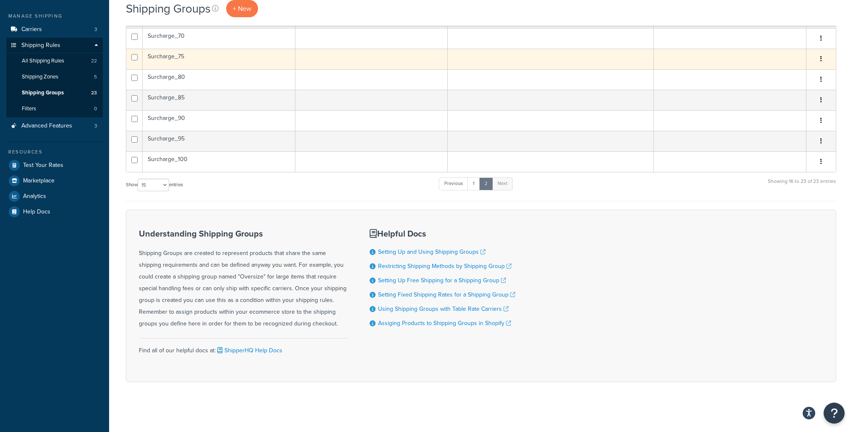
scroll to position [0, 0]
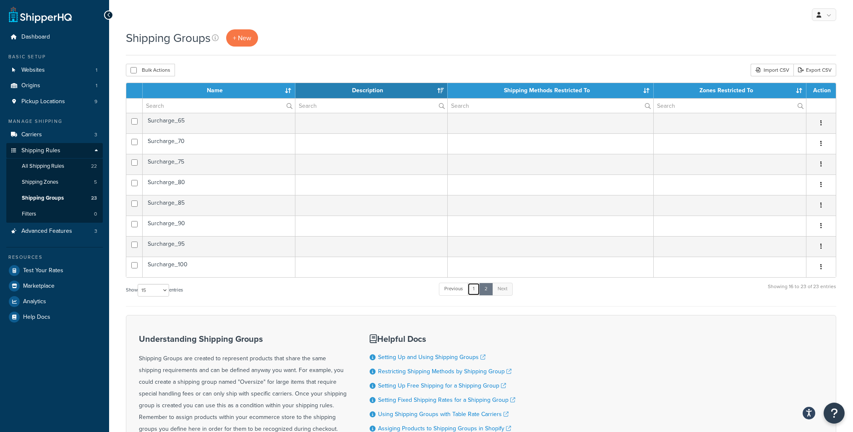
click at [477, 291] on link "1" at bounding box center [473, 289] width 13 height 13
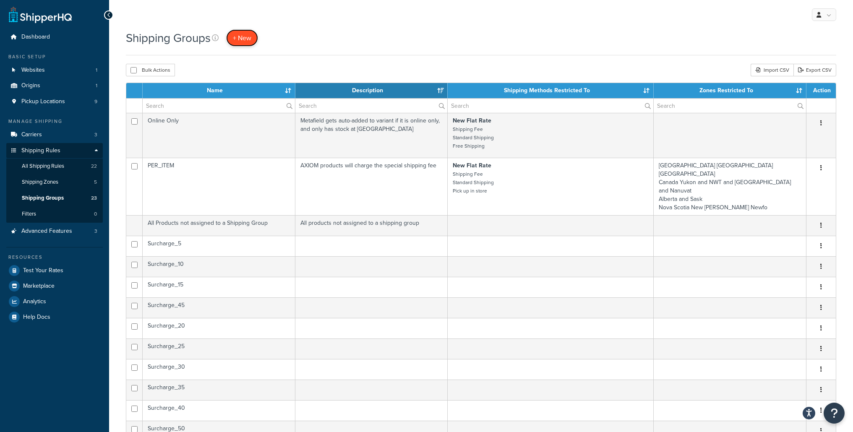
click at [240, 39] on span "+ New" at bounding box center [242, 38] width 18 height 10
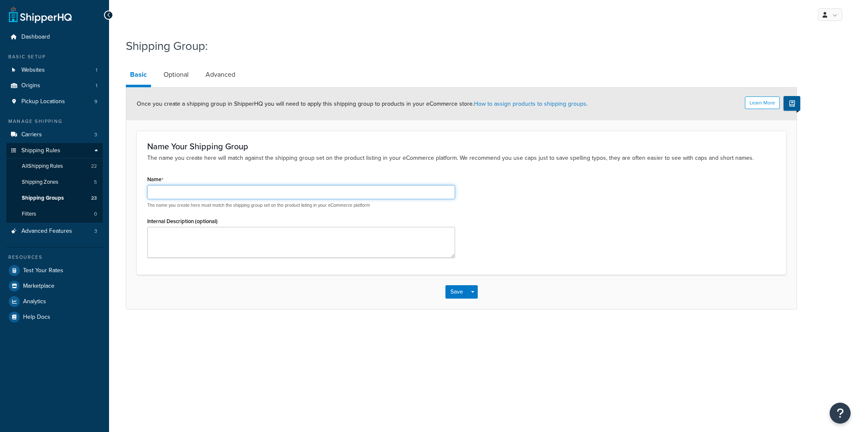
click at [250, 194] on input "Name" at bounding box center [301, 192] width 308 height 14
type input "POS Orders"
click at [243, 237] on textarea "Internal Description (optional)" at bounding box center [301, 242] width 308 height 31
click at [184, 75] on link "Optional" at bounding box center [176, 75] width 34 height 20
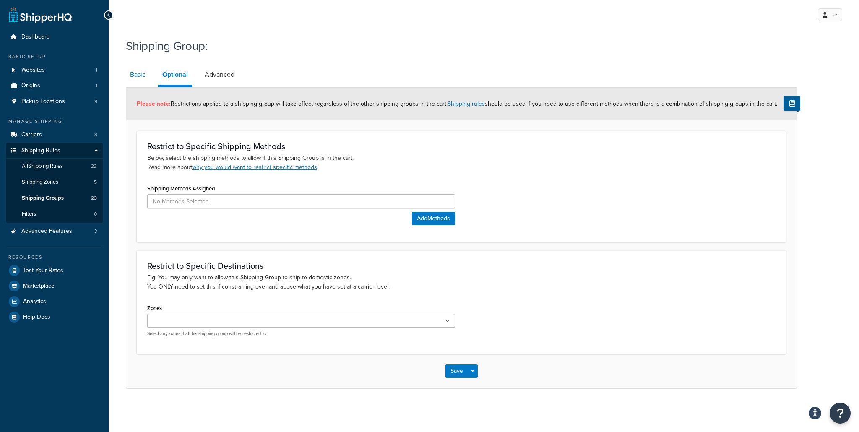
click at [149, 77] on link "Basic" at bounding box center [138, 75] width 24 height 20
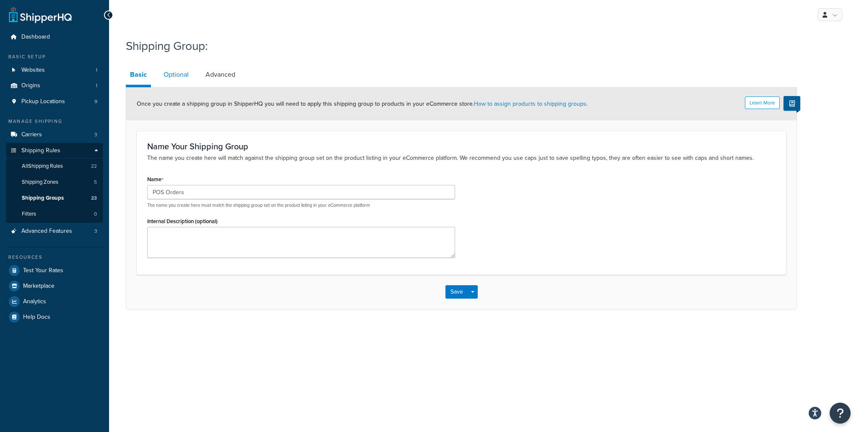
click at [169, 77] on link "Optional" at bounding box center [176, 75] width 34 height 20
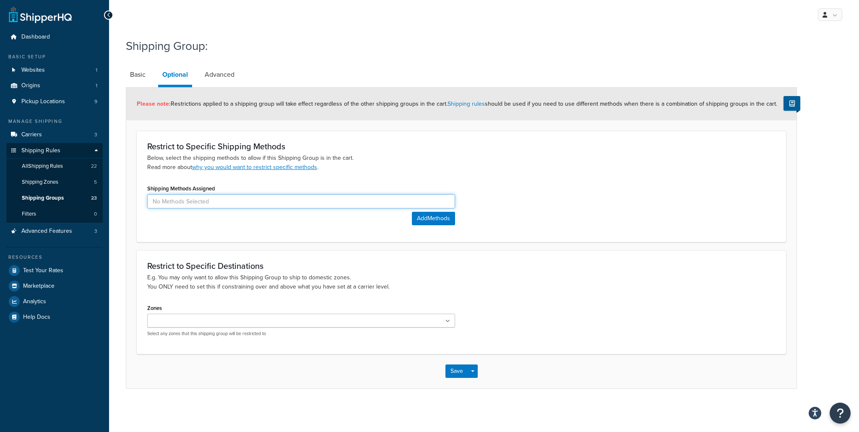
click at [252, 198] on input at bounding box center [301, 201] width 308 height 14
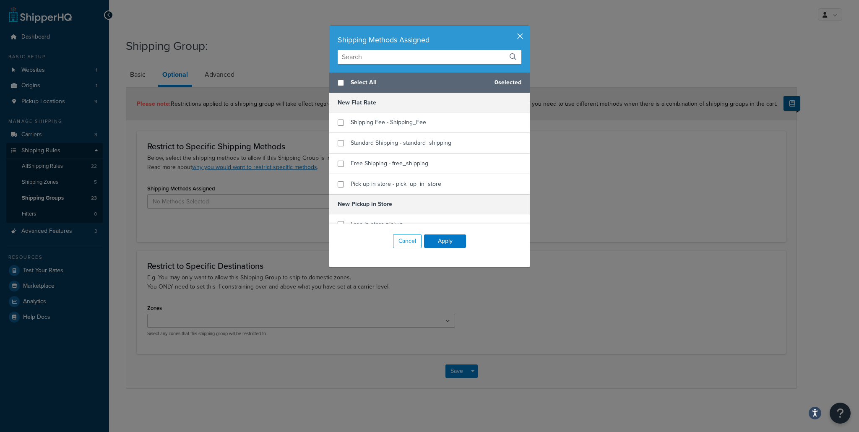
click at [528, 28] on button "button" at bounding box center [529, 27] width 2 height 2
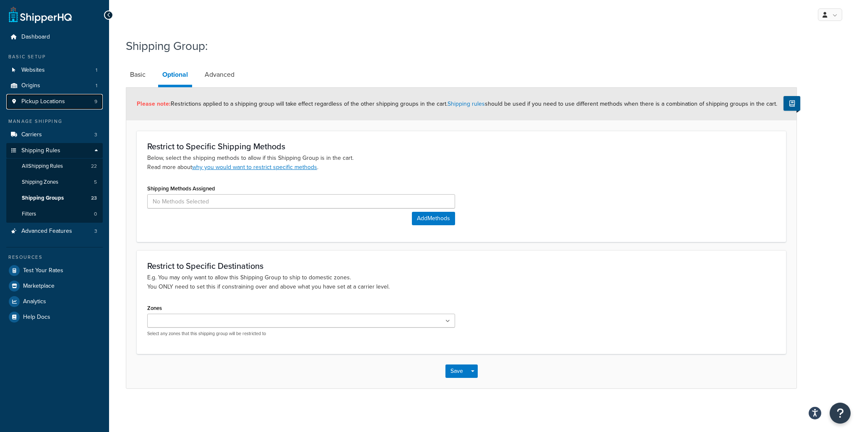
click at [73, 103] on link "Pickup Locations 9" at bounding box center [54, 102] width 96 height 16
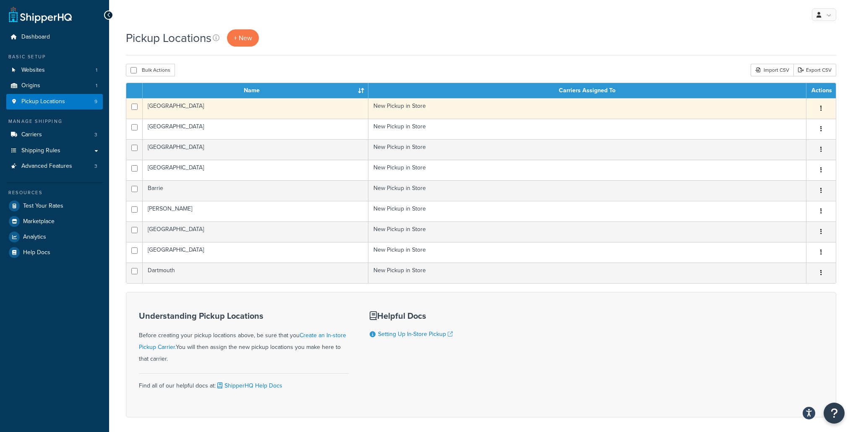
click at [207, 109] on td "[GEOGRAPHIC_DATA]" at bounding box center [256, 108] width 226 height 21
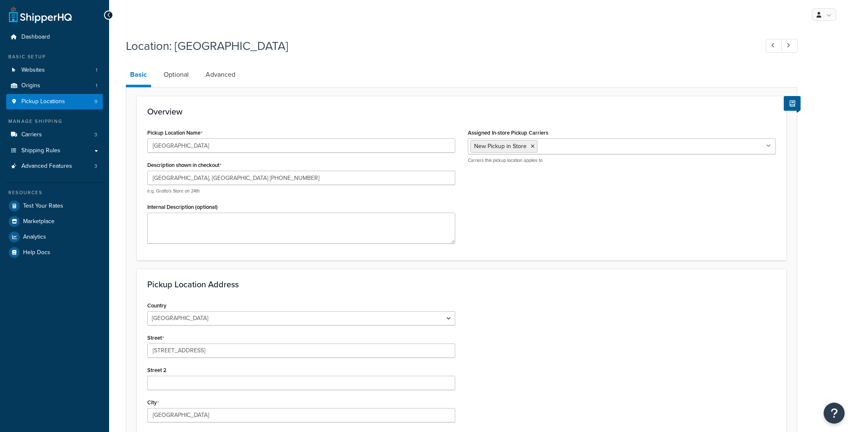
select select "1039"
select select "69"
click at [691, 150] on ul "New Pickup in Store" at bounding box center [622, 146] width 308 height 16
click at [612, 224] on div "Pickup Location Name [GEOGRAPHIC_DATA] Description shown in checkout [GEOGRAPHI…" at bounding box center [461, 188] width 641 height 123
click at [185, 73] on link "Optional" at bounding box center [176, 75] width 34 height 20
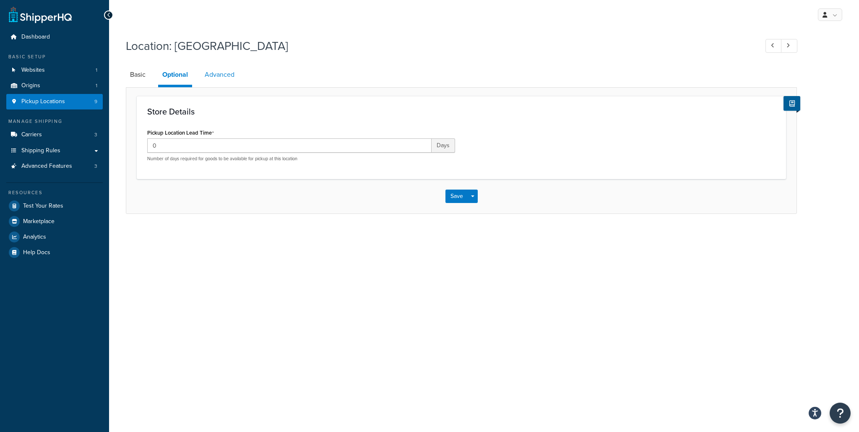
click at [232, 75] on link "Advanced" at bounding box center [220, 75] width 38 height 20
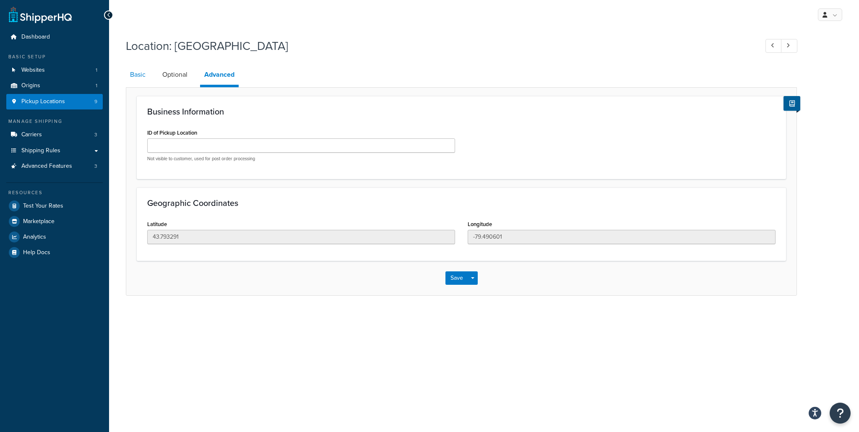
click at [136, 73] on link "Basic" at bounding box center [138, 75] width 24 height 20
select select "1039"
select select "69"
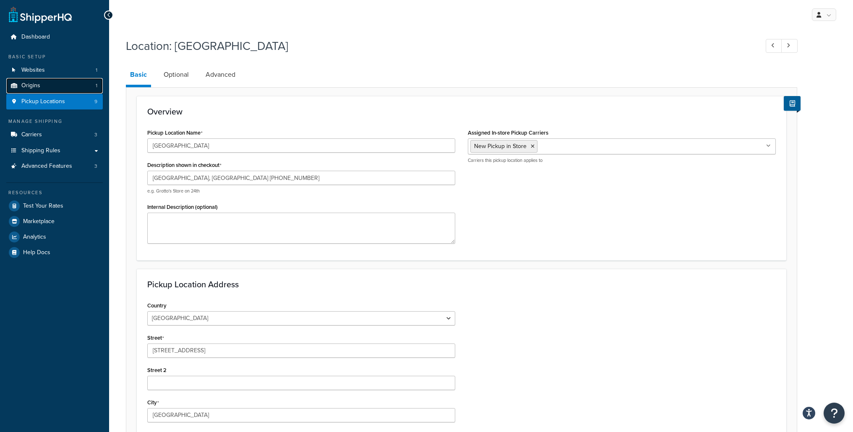
click at [68, 86] on link "Origins 1" at bounding box center [54, 86] width 96 height 16
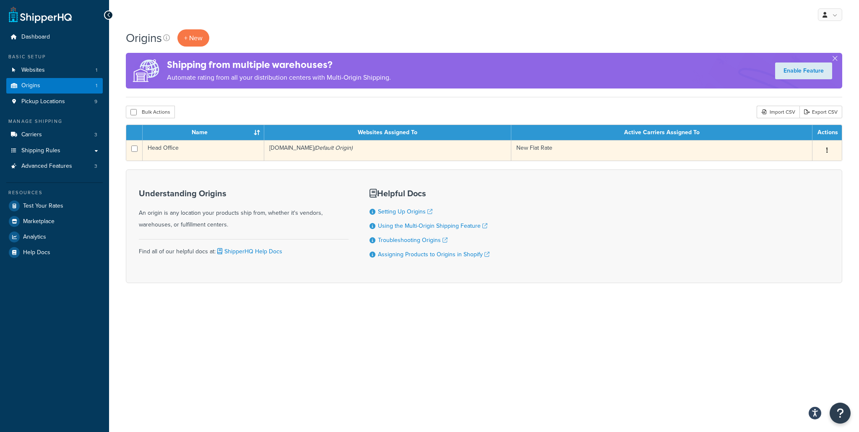
click at [187, 151] on td "Head Office" at bounding box center [204, 150] width 122 height 21
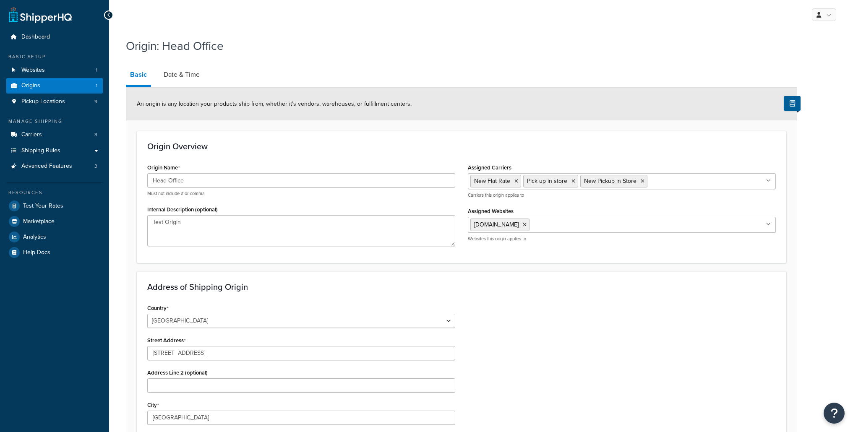
select select "1039"
select select "69"
click at [179, 74] on link "Date & Time" at bounding box center [181, 75] width 44 height 20
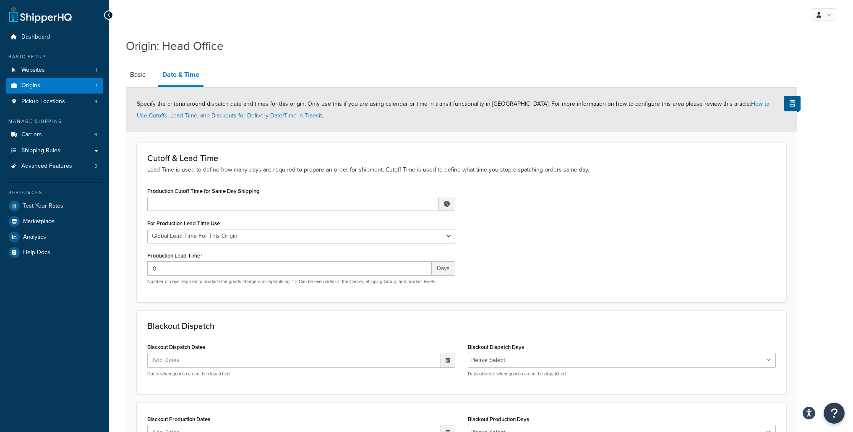
click at [125, 75] on div "Origin: Head Office Basic Date & Time Specify the criteria around dispatch date…" at bounding box center [481, 278] width 744 height 488
click at [134, 75] on link "Basic" at bounding box center [138, 75] width 24 height 20
select select "1039"
select select "69"
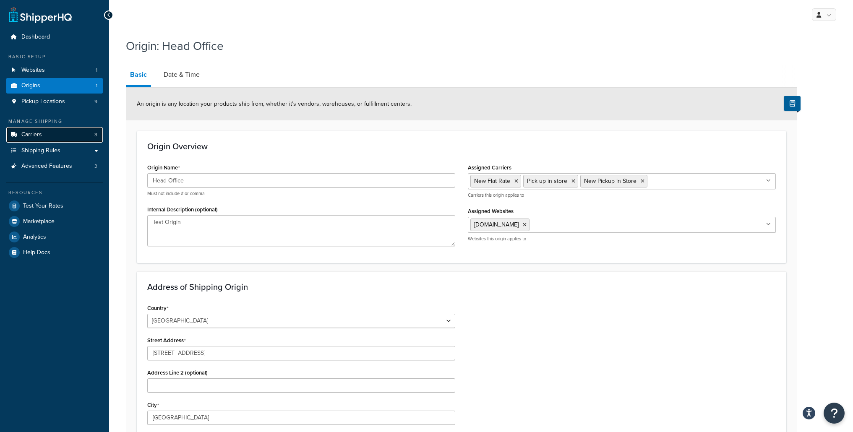
click at [61, 139] on link "Carriers 3" at bounding box center [54, 135] width 96 height 16
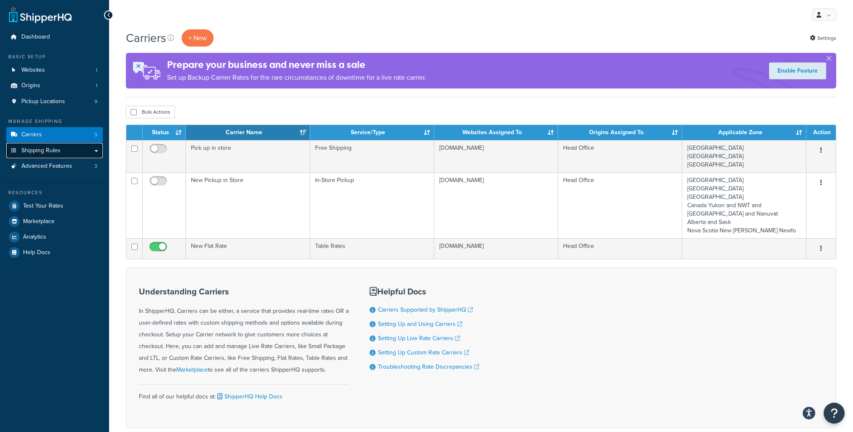
click at [76, 152] on link "Shipping Rules" at bounding box center [54, 151] width 96 height 16
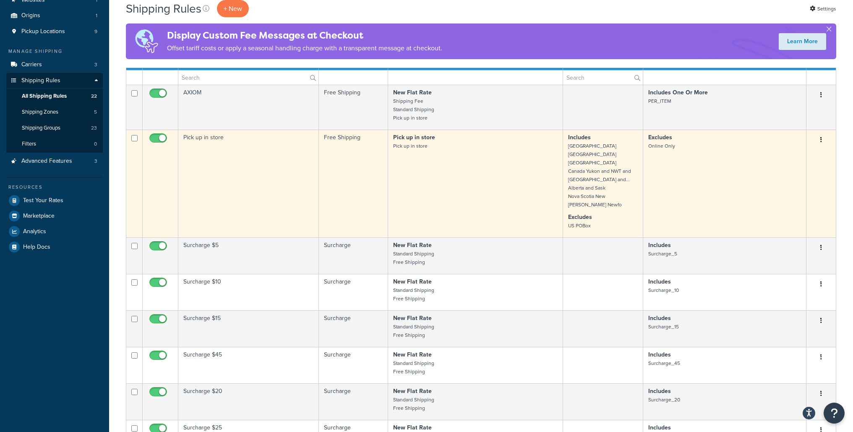
scroll to position [73, 0]
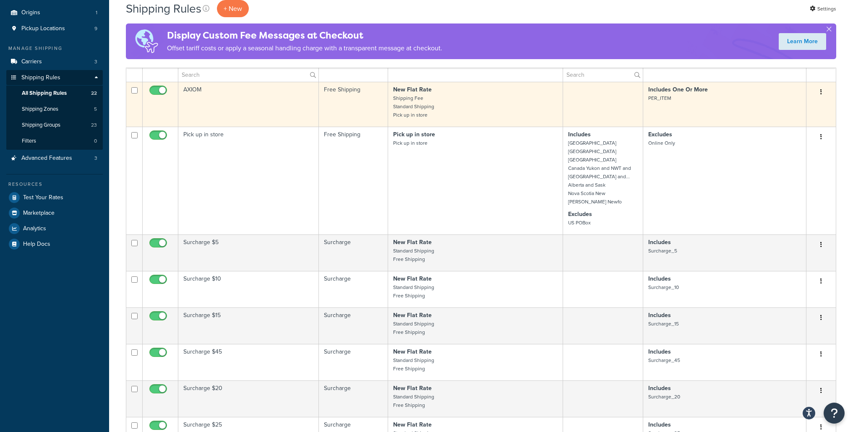
click at [440, 104] on p "New Flat Rate Shipping Fee Standard Shipping Pick up in store" at bounding box center [475, 103] width 165 height 34
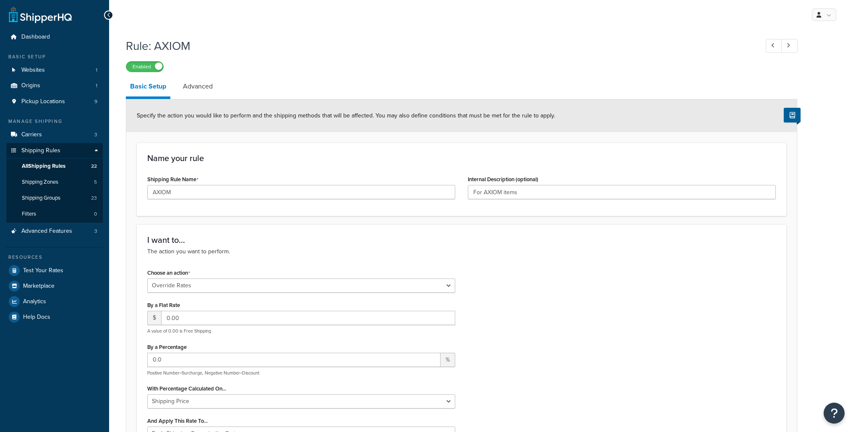
select select "OVERRIDE"
select select "SHIPPING_GROUP"
click at [72, 176] on link "Shipping Zones 5" at bounding box center [54, 183] width 96 height 16
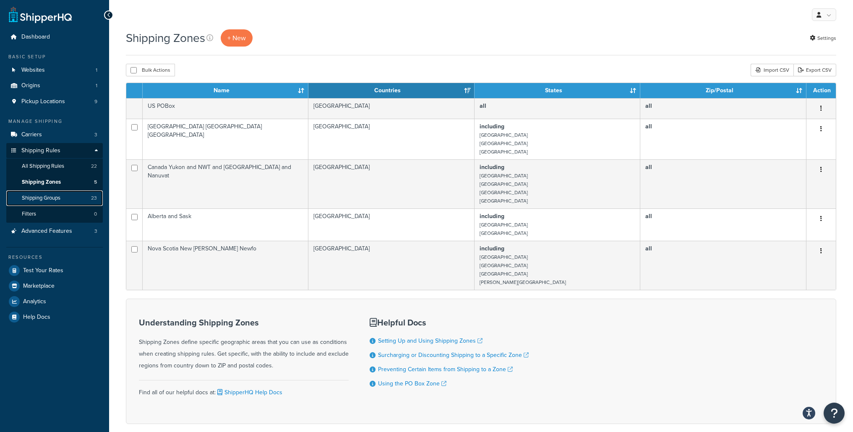
click at [85, 202] on link "Shipping Groups 23" at bounding box center [54, 198] width 96 height 16
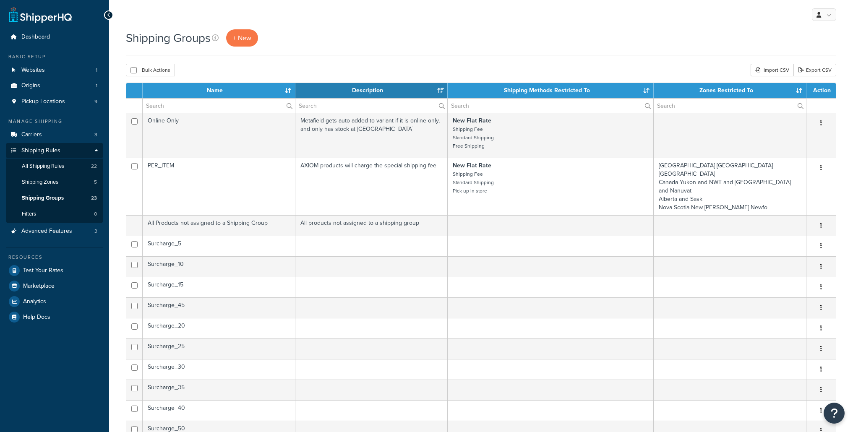
select select "15"
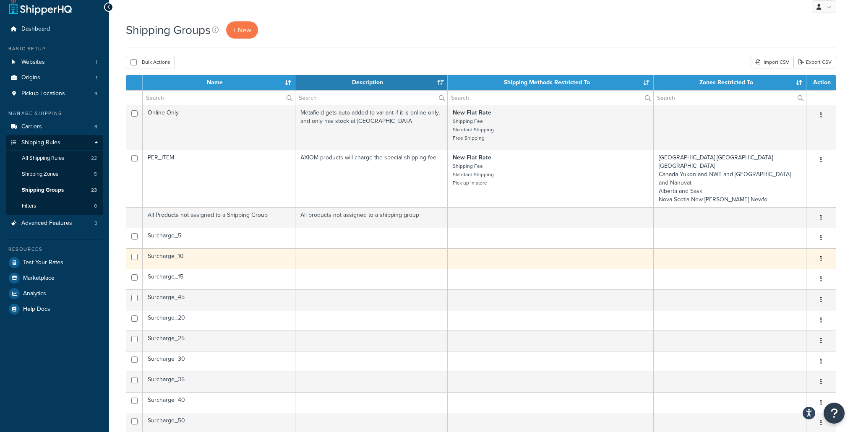
scroll to position [8, 0]
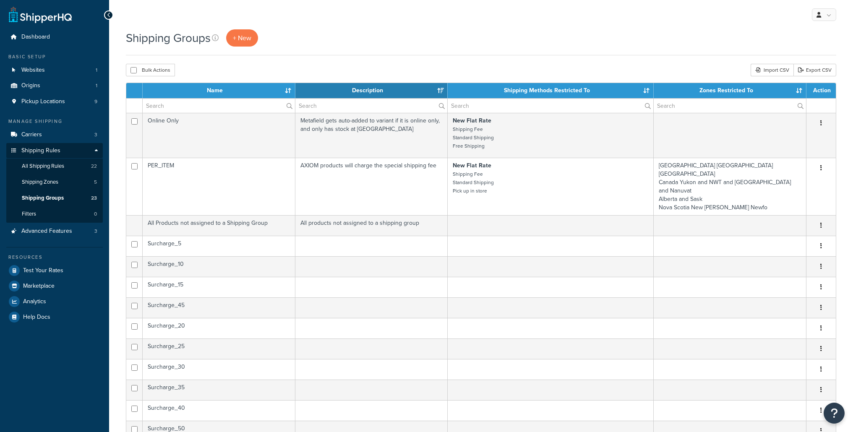
select select "15"
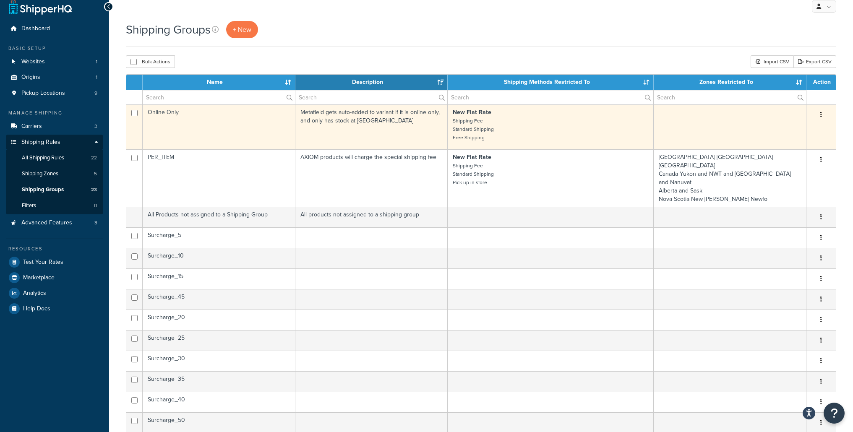
click at [512, 131] on p "New Flat Rate Shipping Fee Standard Shipping Free Shipping" at bounding box center [550, 125] width 195 height 34
click at [238, 128] on td "Online Only" at bounding box center [219, 126] width 153 height 45
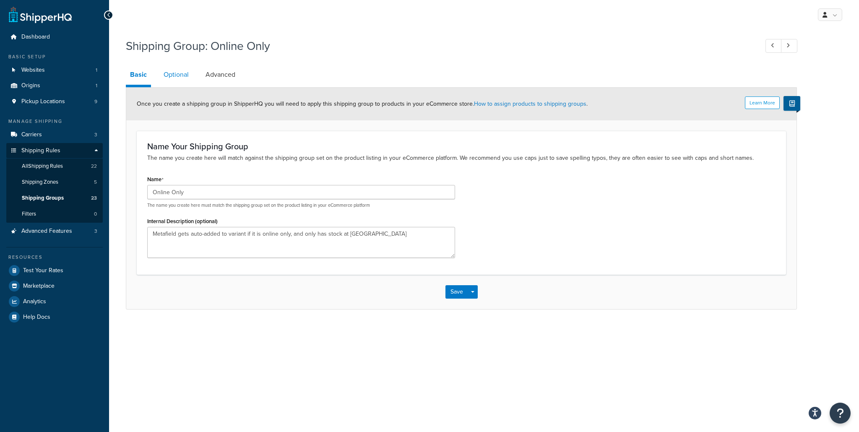
click at [183, 78] on link "Optional" at bounding box center [176, 75] width 34 height 20
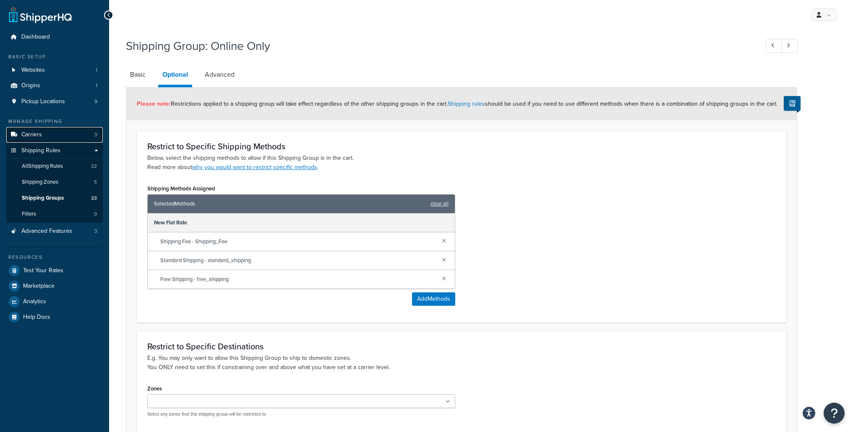
click at [48, 138] on link "Carriers 3" at bounding box center [54, 135] width 96 height 16
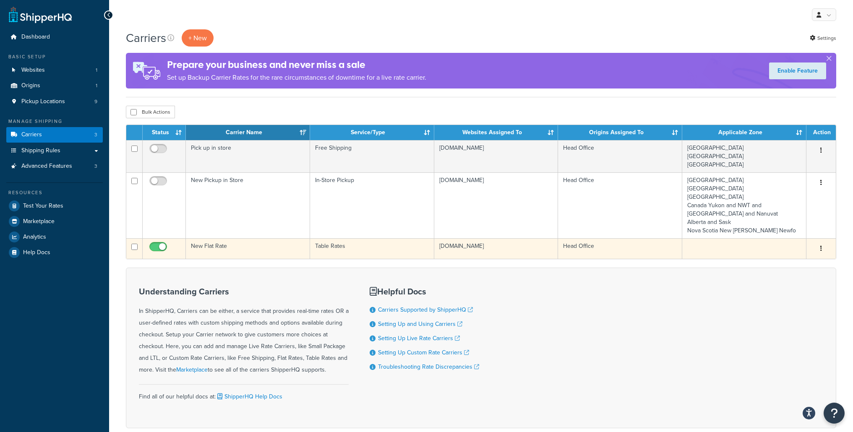
click at [264, 238] on td "New Flat Rate" at bounding box center [248, 248] width 124 height 21
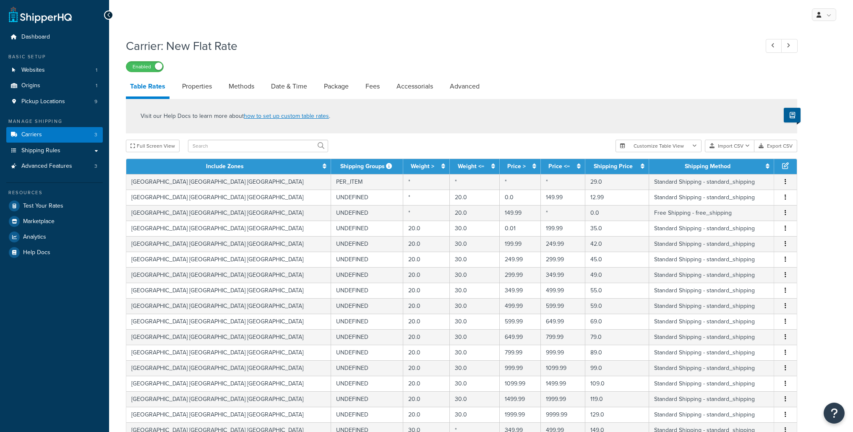
select select "25"
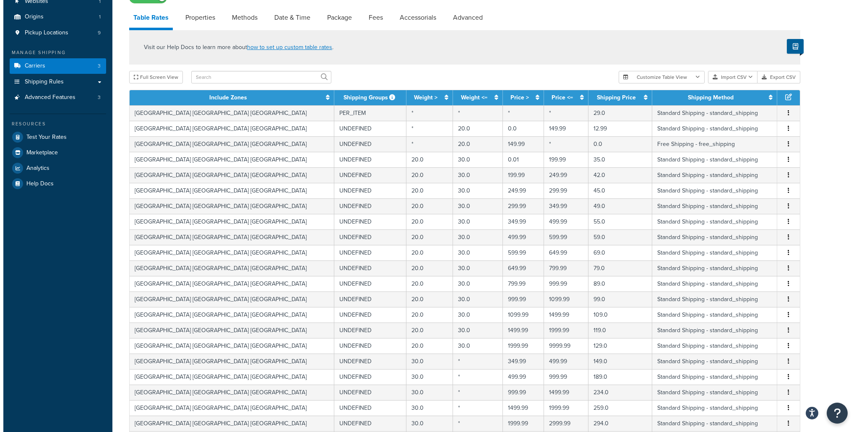
scroll to position [69, 0]
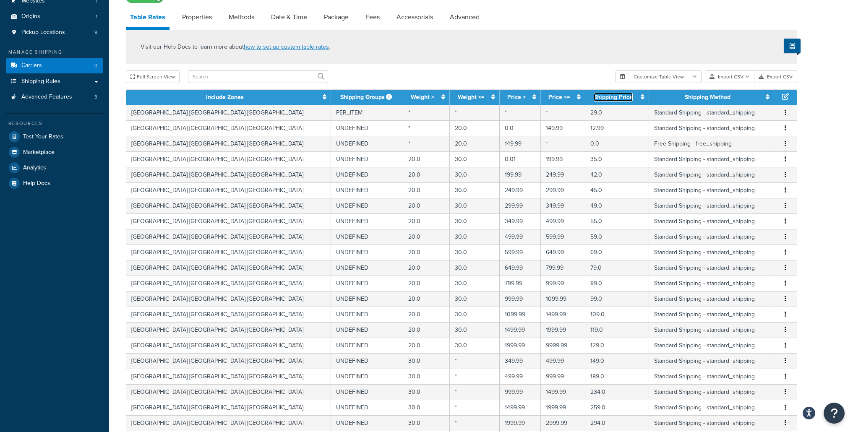
click at [641, 97] on icon at bounding box center [643, 97] width 4 height 6
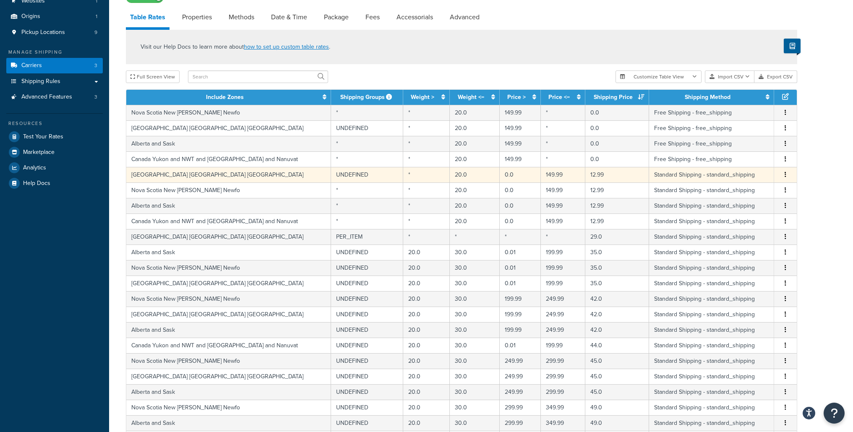
click at [209, 177] on td "[GEOGRAPHIC_DATA] [GEOGRAPHIC_DATA] [GEOGRAPHIC_DATA]" at bounding box center [228, 175] width 205 height 16
select select "164549"
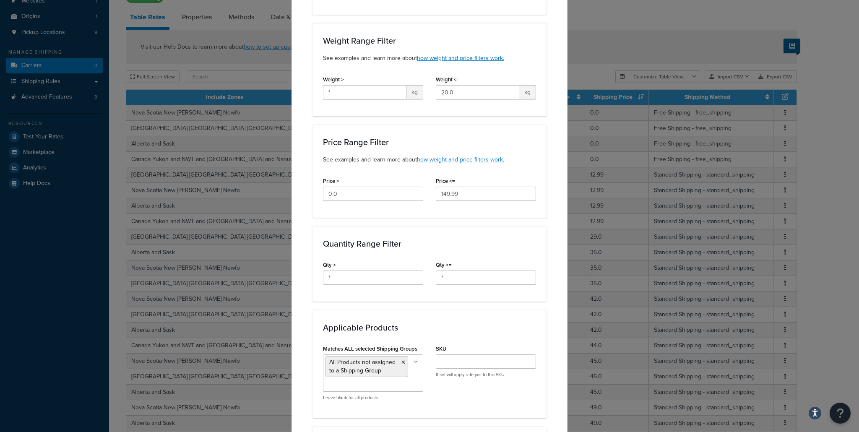
scroll to position [0, 0]
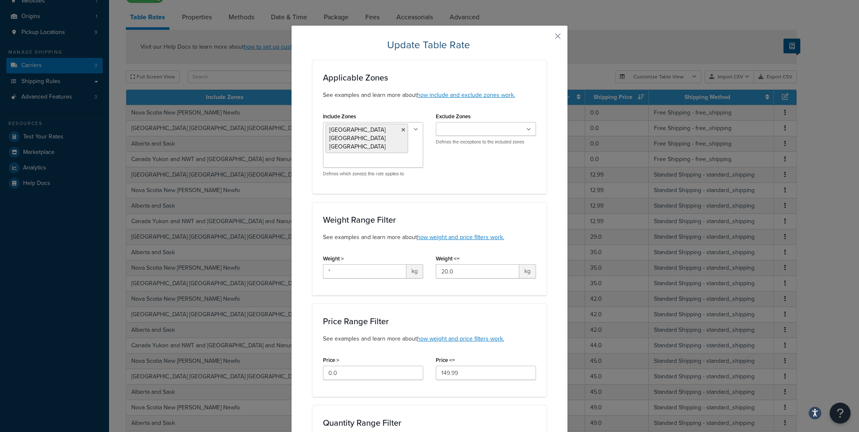
click at [526, 130] on icon at bounding box center [528, 129] width 5 height 5
click at [552, 149] on div "Update Table Rate Applicable Zones See examples and learn more about how includ…" at bounding box center [429, 435] width 277 height 821
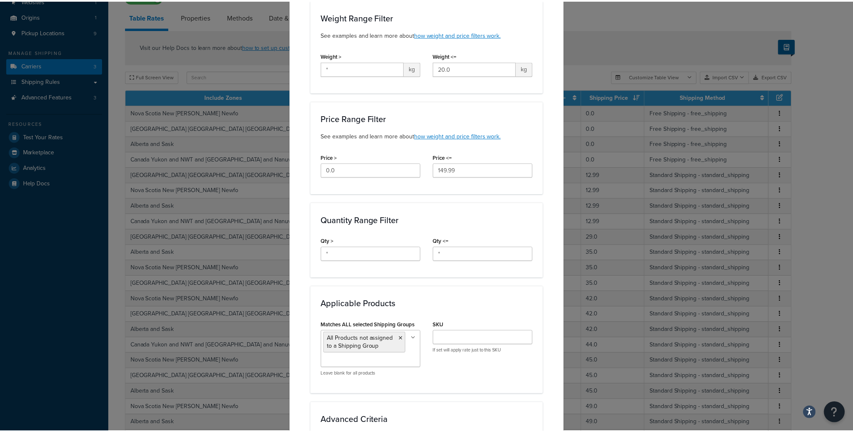
scroll to position [0, 0]
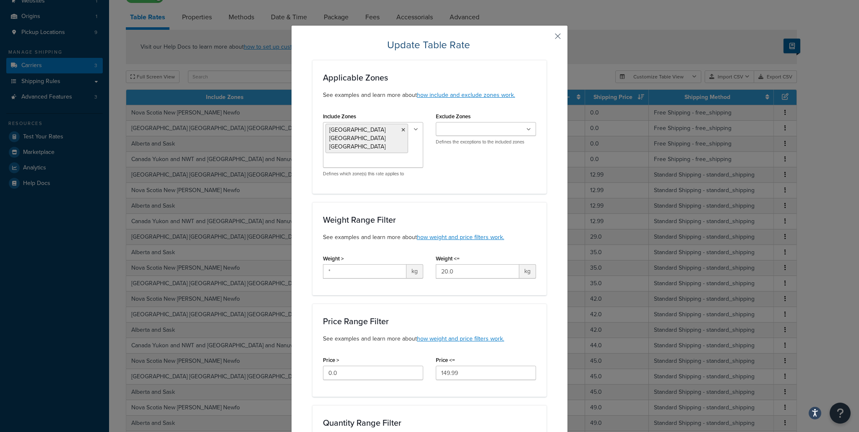
click at [547, 38] on button "button" at bounding box center [546, 39] width 2 height 2
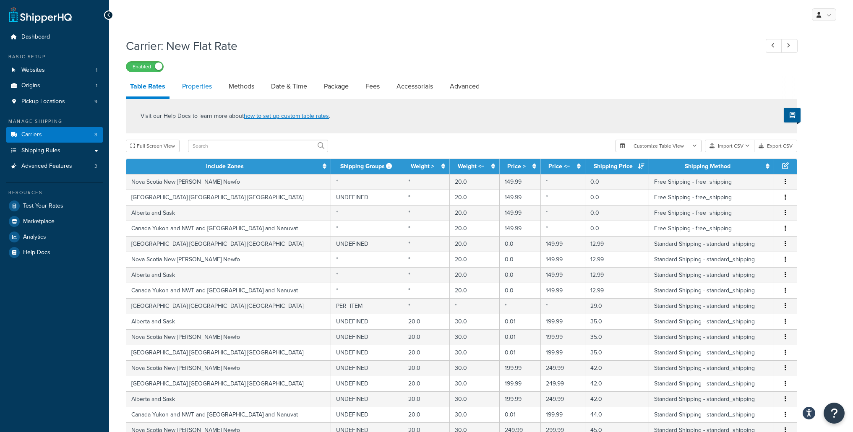
click at [190, 84] on link "Properties" at bounding box center [197, 86] width 38 height 20
select select "HIGHEST"
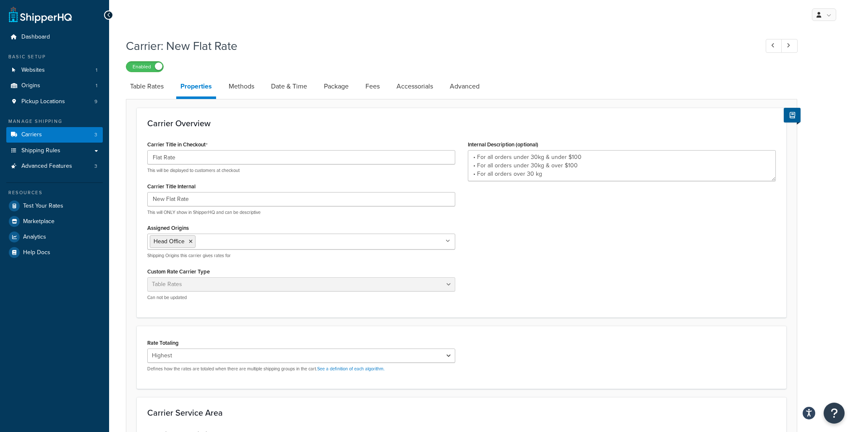
type textarea "• For all orders under 30kg & under $100 • For all orders under 30kg & over $10…"
click at [242, 83] on link "Methods" at bounding box center [241, 86] width 34 height 20
select select "25"
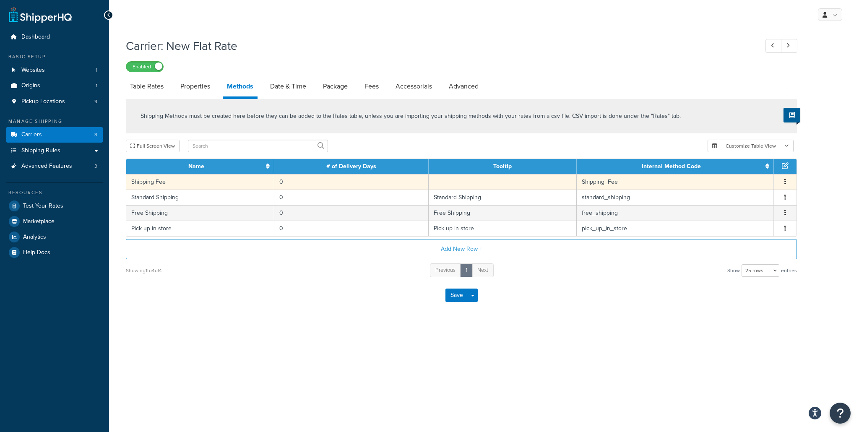
click at [214, 180] on td "Shipping Fee" at bounding box center [200, 182] width 148 height 16
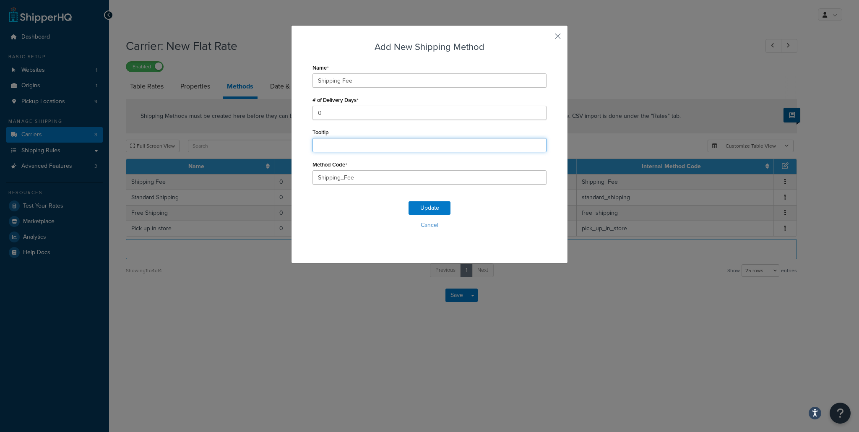
click at [369, 147] on input "Tooltip" at bounding box center [430, 145] width 234 height 14
click at [547, 38] on button "button" at bounding box center [546, 39] width 2 height 2
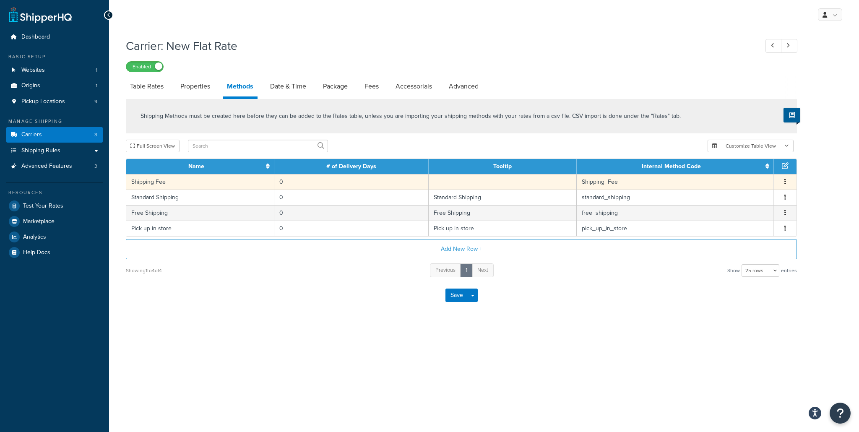
click at [785, 177] on td "Edit Delete" at bounding box center [785, 182] width 23 height 16
click at [787, 181] on button "button" at bounding box center [785, 181] width 7 height 9
click at [817, 170] on div "Carrier: New Flat Rate Enabled Table Rates Properties Methods Date & Time Packa…" at bounding box center [484, 184] width 750 height 300
click at [787, 183] on button "button" at bounding box center [785, 181] width 7 height 9
click at [732, 175] on div "Edit" at bounding box center [743, 174] width 60 height 17
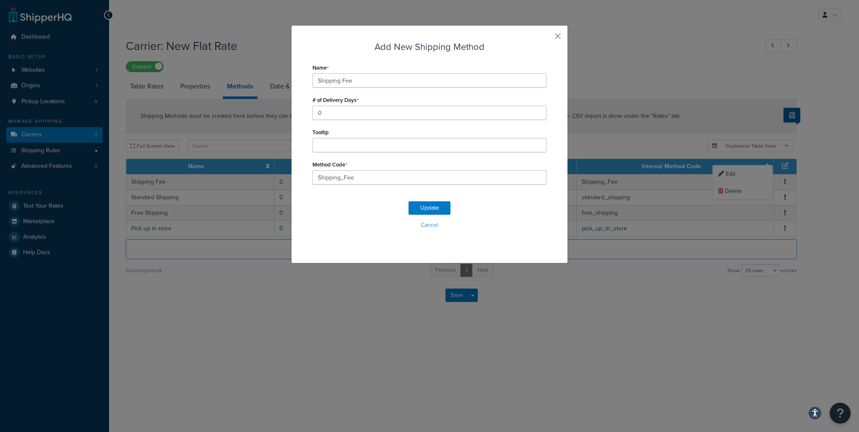
click at [547, 39] on button "button" at bounding box center [546, 39] width 2 height 2
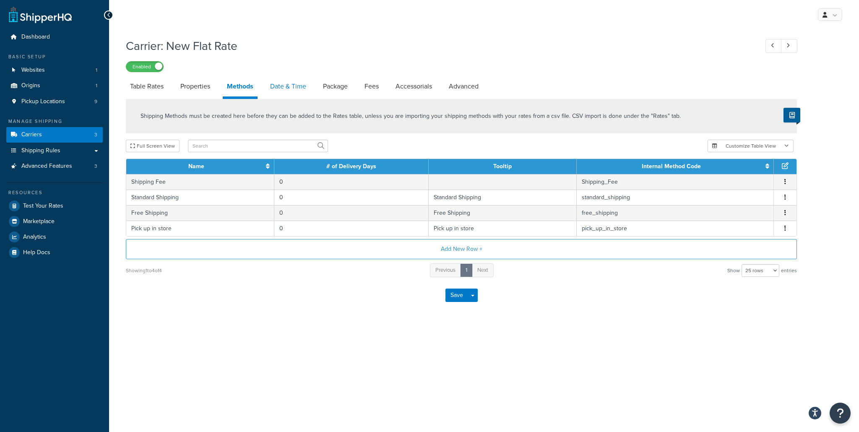
click at [296, 87] on link "Date & Time" at bounding box center [288, 86] width 44 height 20
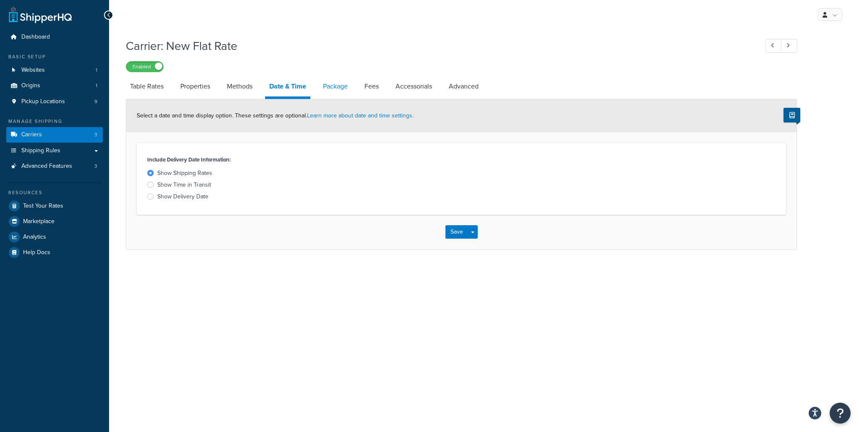
click at [332, 86] on link "Package" at bounding box center [335, 86] width 33 height 20
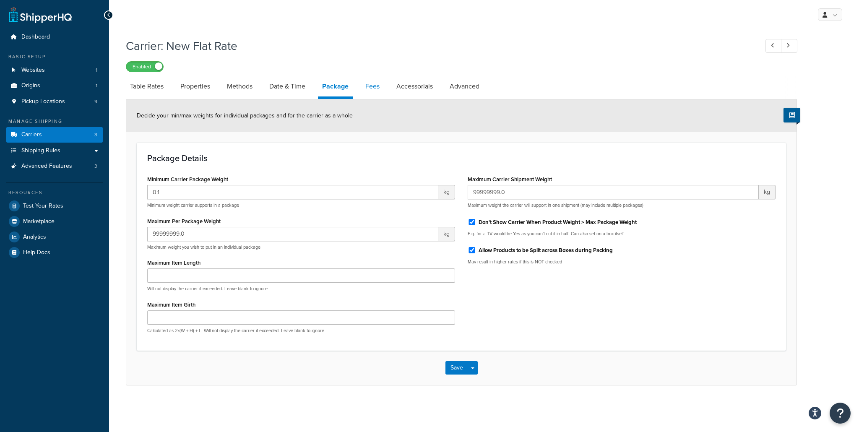
click at [368, 88] on link "Fees" at bounding box center [372, 86] width 23 height 20
select select "AFTER"
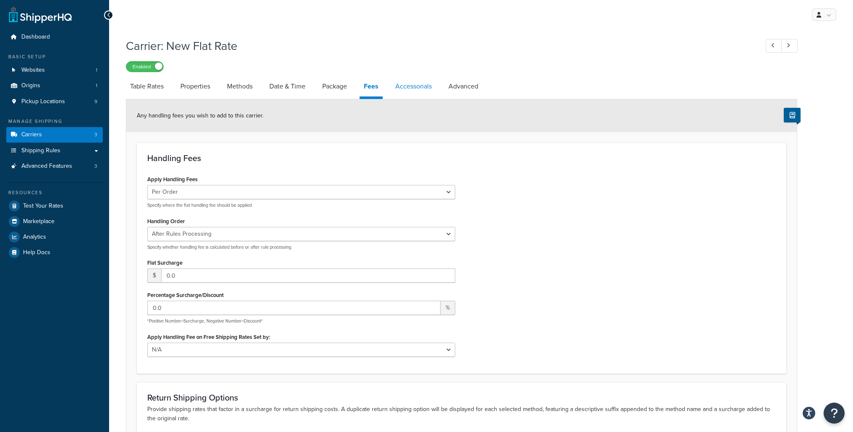
click at [409, 86] on link "Accessorials" at bounding box center [413, 86] width 45 height 20
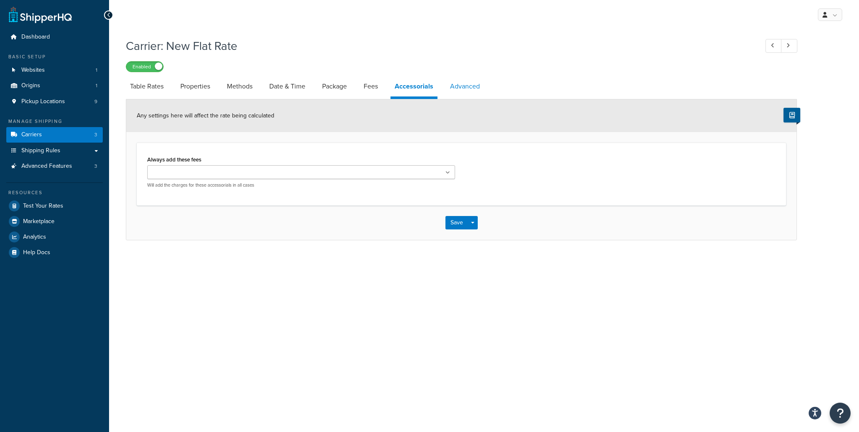
click at [468, 88] on link "Advanced" at bounding box center [465, 86] width 38 height 20
select select "false"
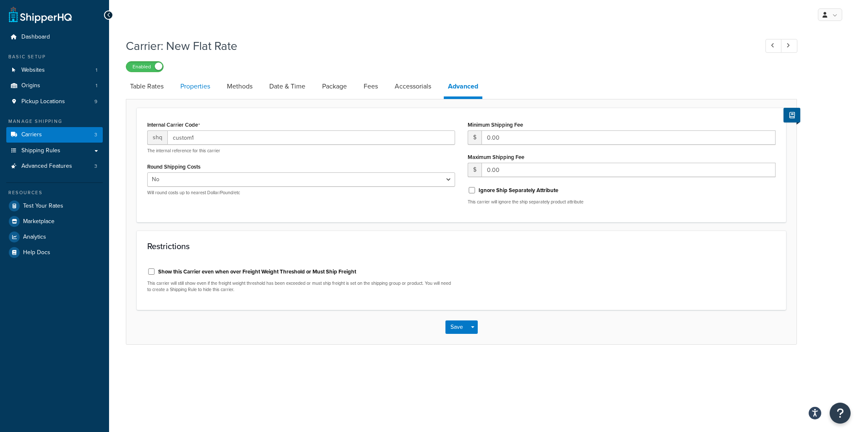
click at [185, 89] on link "Properties" at bounding box center [195, 86] width 38 height 20
select select "HIGHEST"
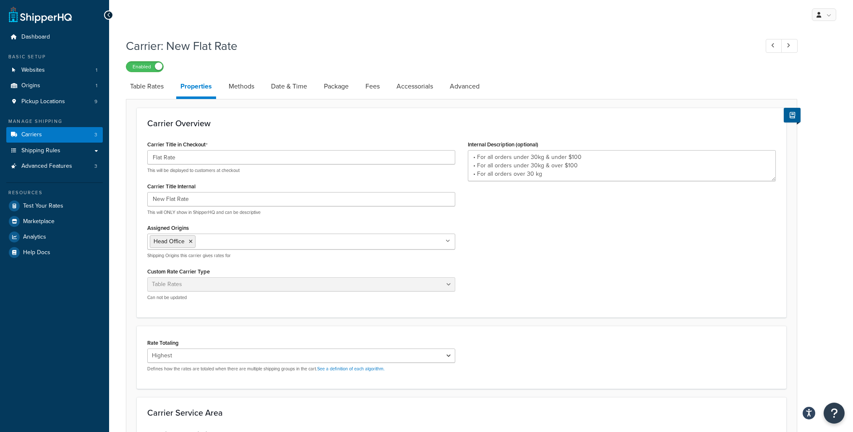
type textarea "• For all orders under 30kg & under $100 • For all orders under 30kg & over $10…"
click at [66, 207] on link "Test Your Rates" at bounding box center [54, 205] width 96 height 15
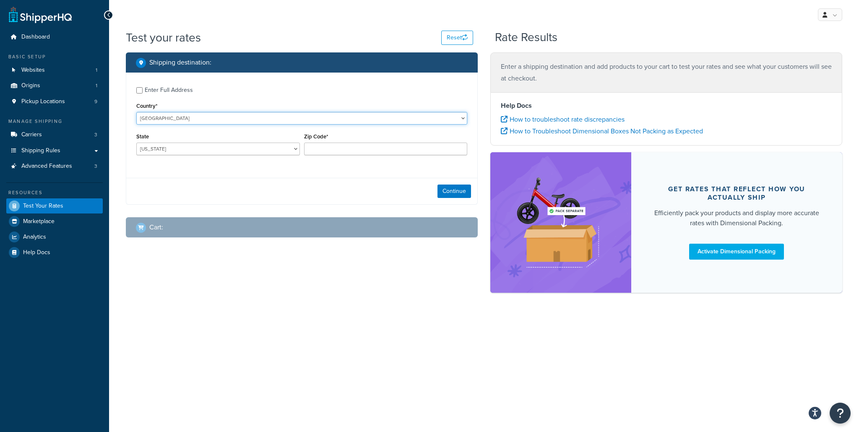
click at [194, 117] on select "United States United Kingdom Afghanistan Åland Islands Albania Algeria American…" at bounding box center [301, 118] width 331 height 13
click at [249, 122] on select "United States United Kingdom Afghanistan Åland Islands Albania Algeria American…" at bounding box center [301, 118] width 331 height 13
select select "CA"
click at [204, 152] on select "Alberta British Columbia Manitoba New Brunswick Newfoundland and Labrador North…" at bounding box center [218, 149] width 164 height 13
select select "ON"
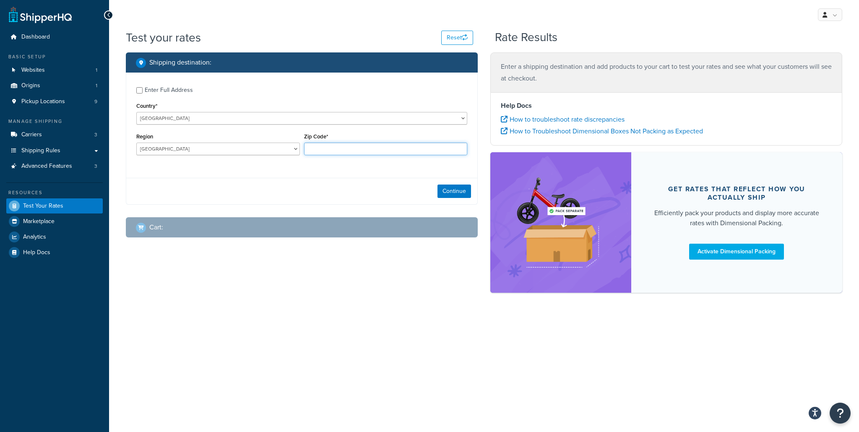
click at [329, 150] on input "Zip Code*" at bounding box center [386, 149] width 164 height 13
type input "L4K 5W1"
click at [445, 190] on button "Continue" at bounding box center [455, 191] width 34 height 13
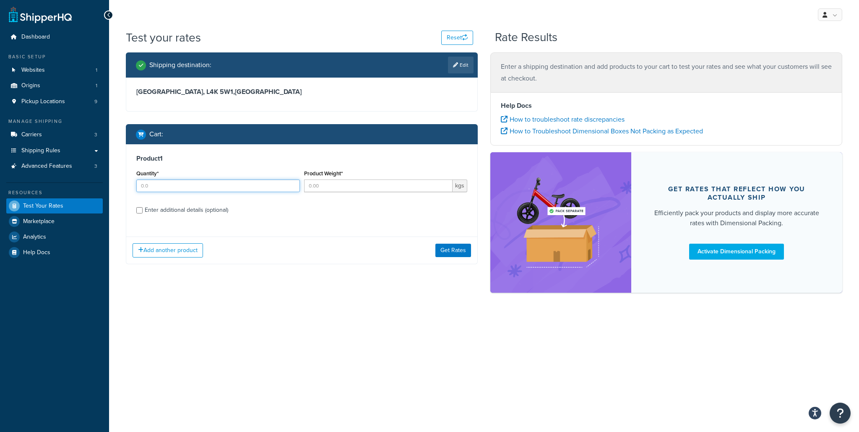
click at [214, 190] on input "Quantity*" at bounding box center [218, 186] width 164 height 13
type input "1"
click at [348, 188] on input "Product Weight*" at bounding box center [378, 186] width 149 height 13
type input "5"
type input "10"
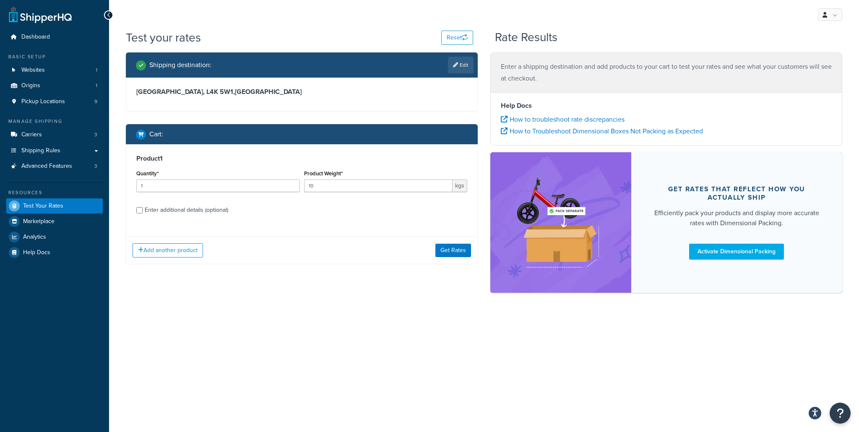
click at [303, 215] on label "Enter additional details (optional)" at bounding box center [306, 209] width 323 height 13
click at [143, 214] on input "Enter additional details (optional)" at bounding box center [139, 210] width 6 height 6
checkbox input "true"
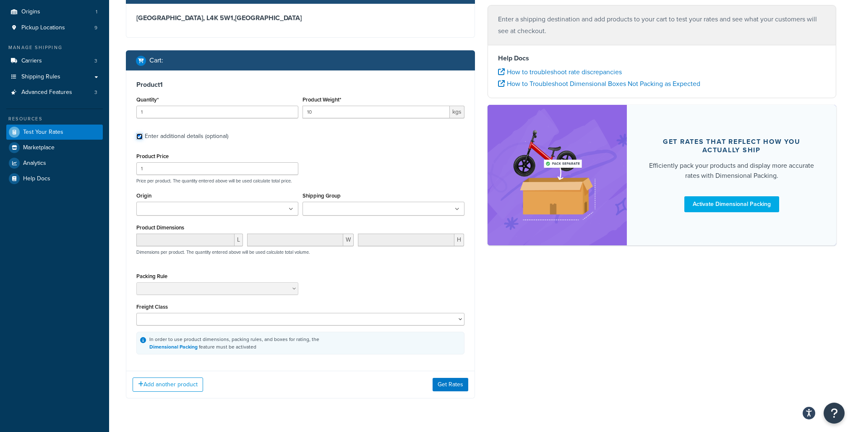
scroll to position [75, 0]
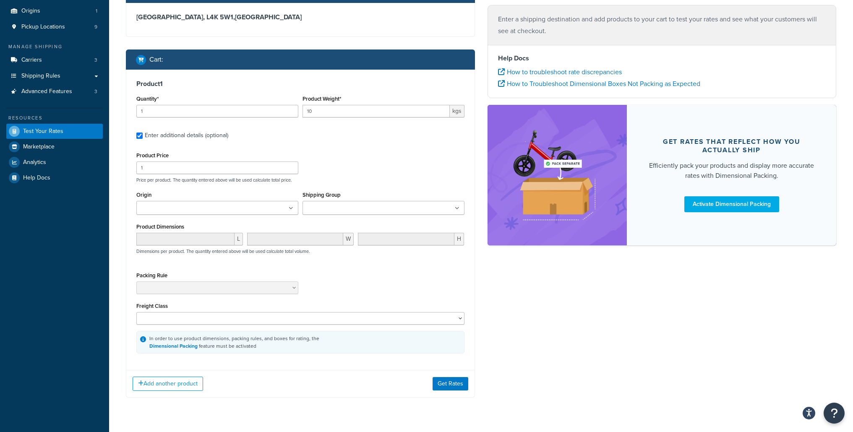
click at [273, 210] on ul at bounding box center [217, 208] width 162 height 14
click at [378, 208] on ul at bounding box center [383, 208] width 162 height 14
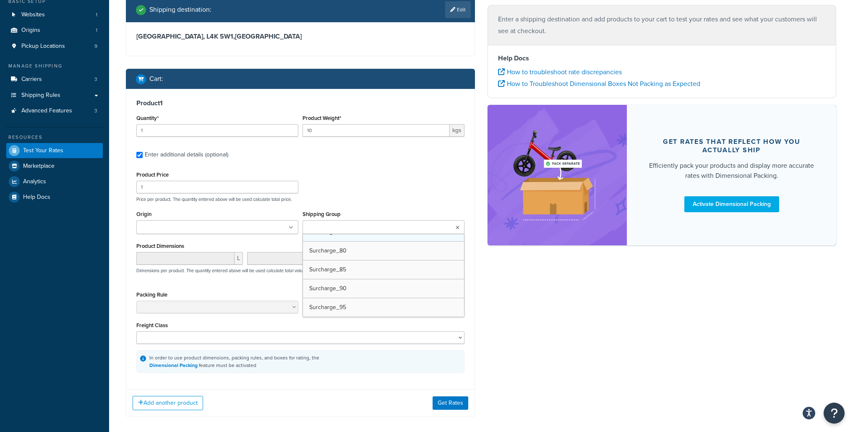
scroll to position [95, 0]
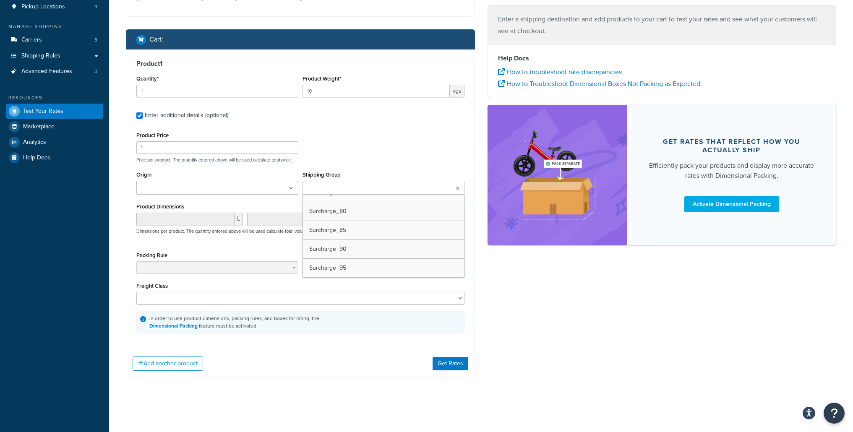
click at [377, 136] on div "Product Price 1 Price per product. The quantity entered above will be used calc…" at bounding box center [300, 146] width 332 height 33
drag, startPoint x: 302, startPoint y: 266, endPoint x: 295, endPoint y: 264, distance: 7.6
click at [302, 266] on div "Packing Rule" at bounding box center [300, 265] width 332 height 31
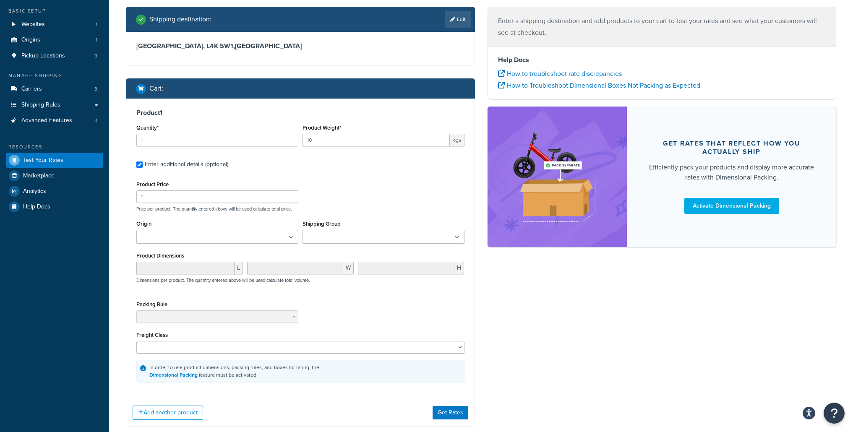
scroll to position [0, 0]
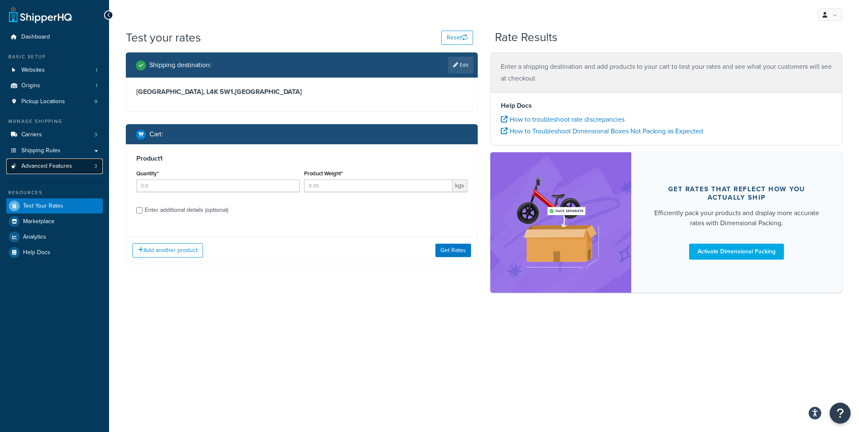
click at [34, 168] on span "Advanced Features" at bounding box center [46, 166] width 51 height 7
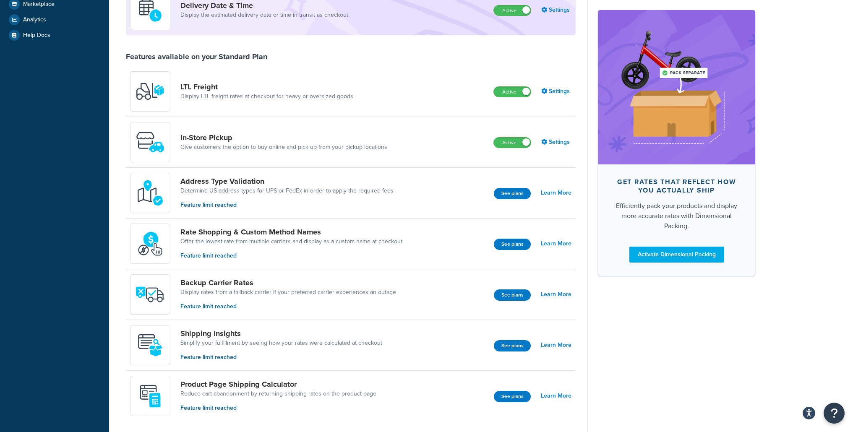
scroll to position [188, 0]
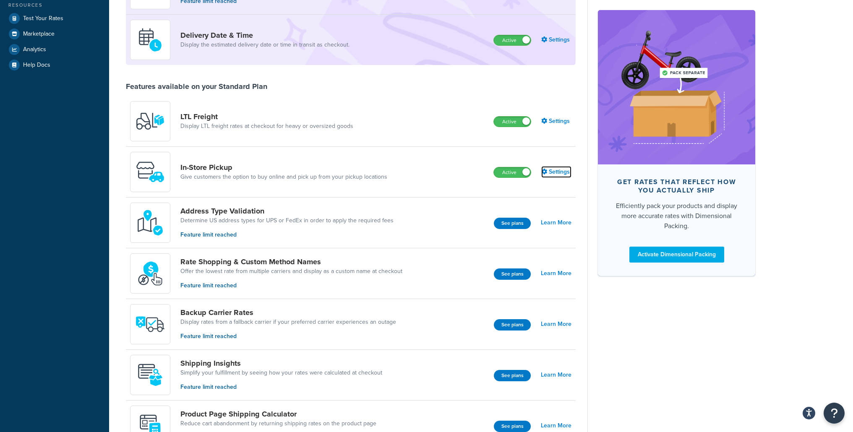
click at [558, 172] on link "Settings" at bounding box center [556, 172] width 30 height 12
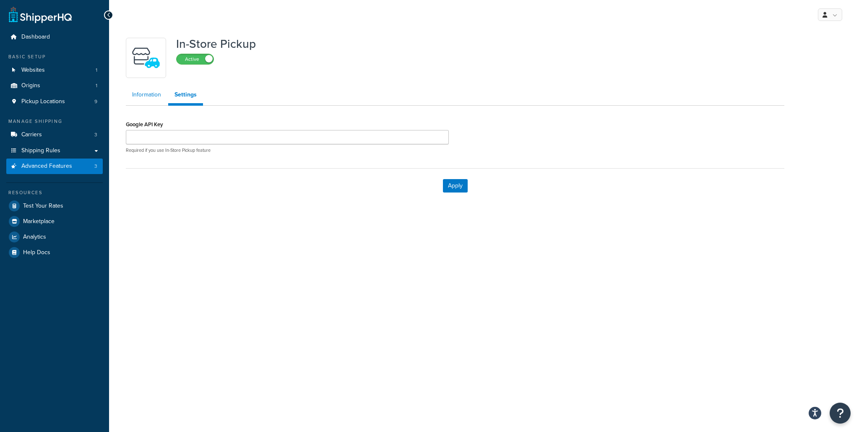
click at [147, 97] on link "Information" at bounding box center [147, 94] width 42 height 17
